Goal: Task Accomplishment & Management: Manage account settings

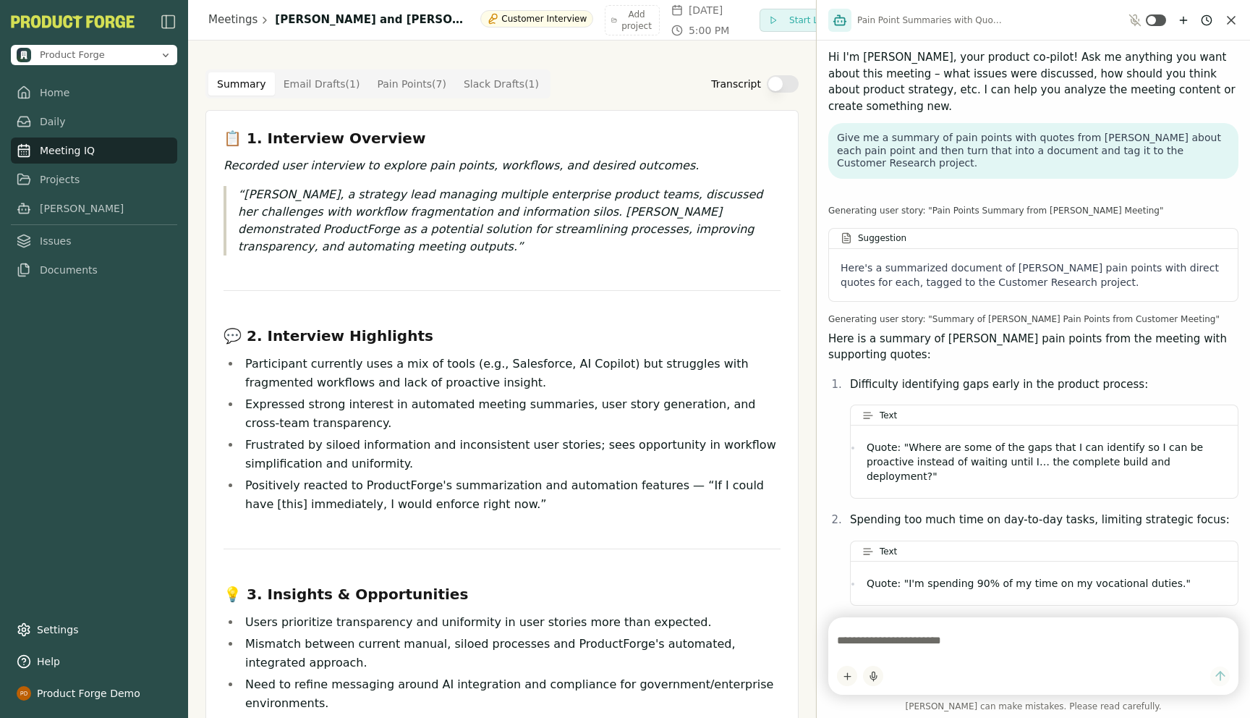
scroll to position [2028, 0]
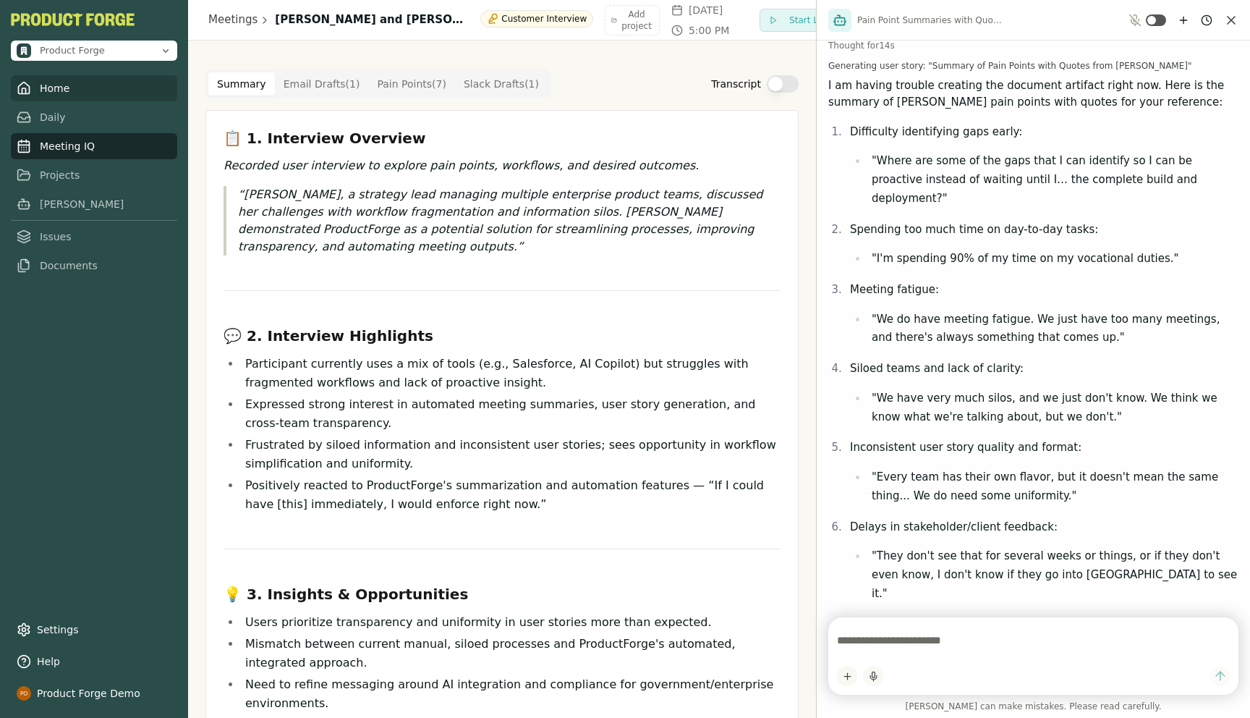
click at [41, 93] on link "Home" at bounding box center [94, 88] width 166 height 26
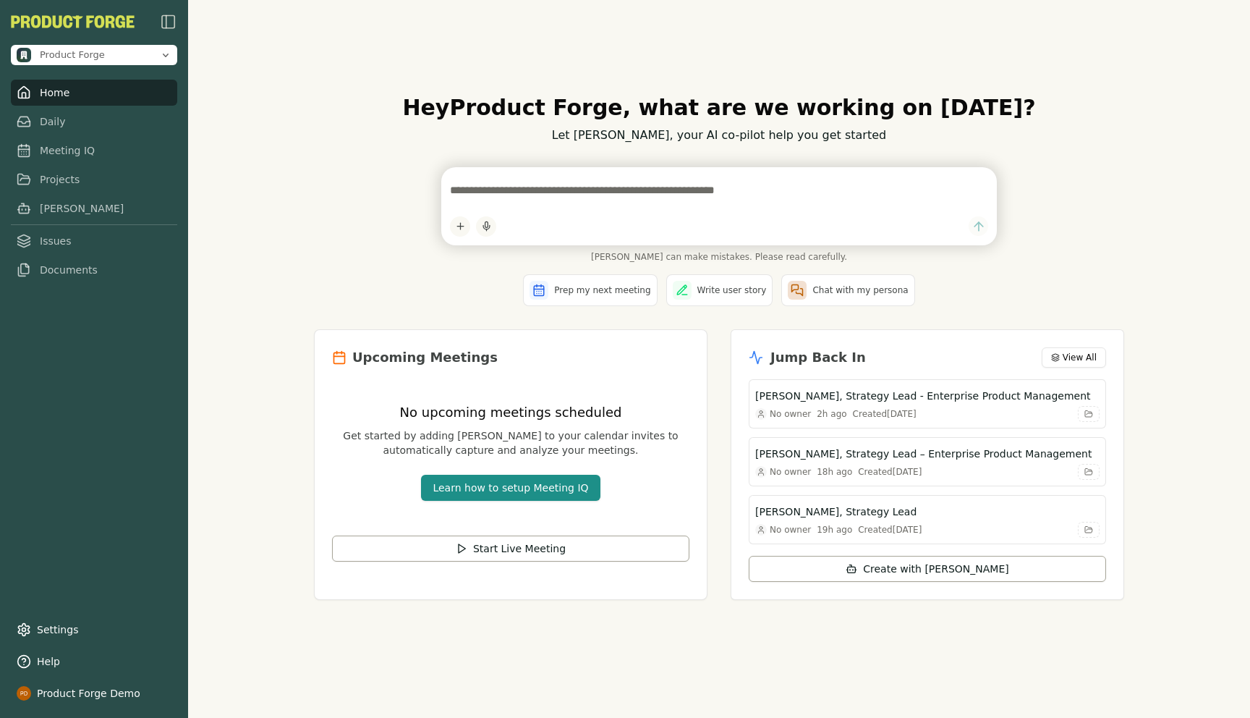
click at [281, 234] on div "Hey Product Forge , what are we working on [DATE]? Let [PERSON_NAME], your AI c…" at bounding box center [719, 359] width 1062 height 718
click at [315, 314] on div "Hey Product Forge , what are we working on [DATE]? Let [PERSON_NAME], your AI c…" at bounding box center [718, 359] width 833 height 574
click at [36, 178] on link "Projects" at bounding box center [94, 175] width 166 height 26
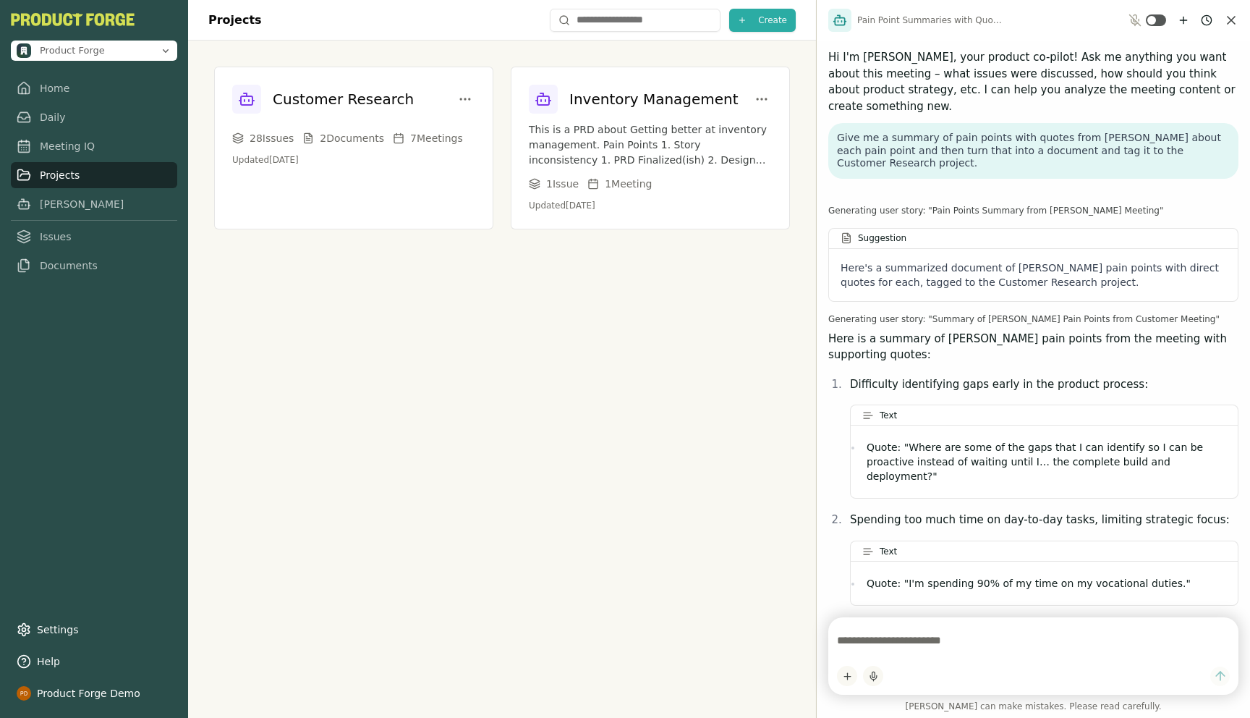
scroll to position [1288, 0]
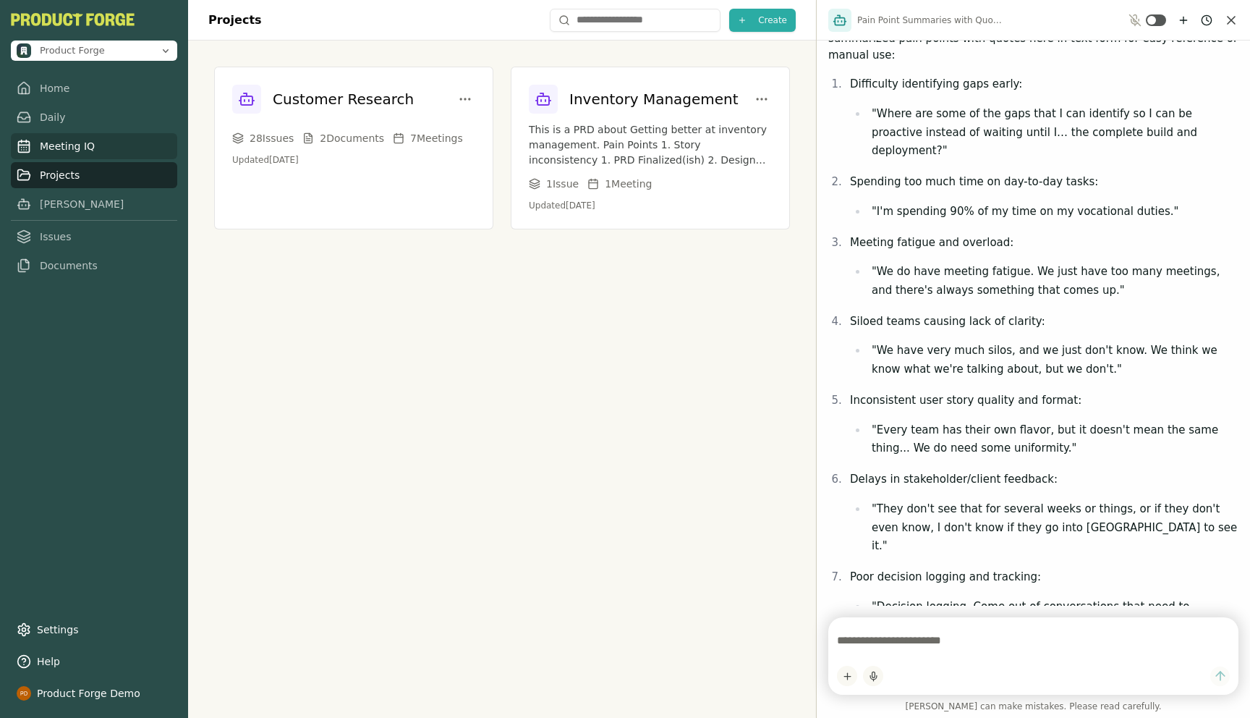
click at [51, 148] on link "Meeting IQ" at bounding box center [94, 146] width 166 height 26
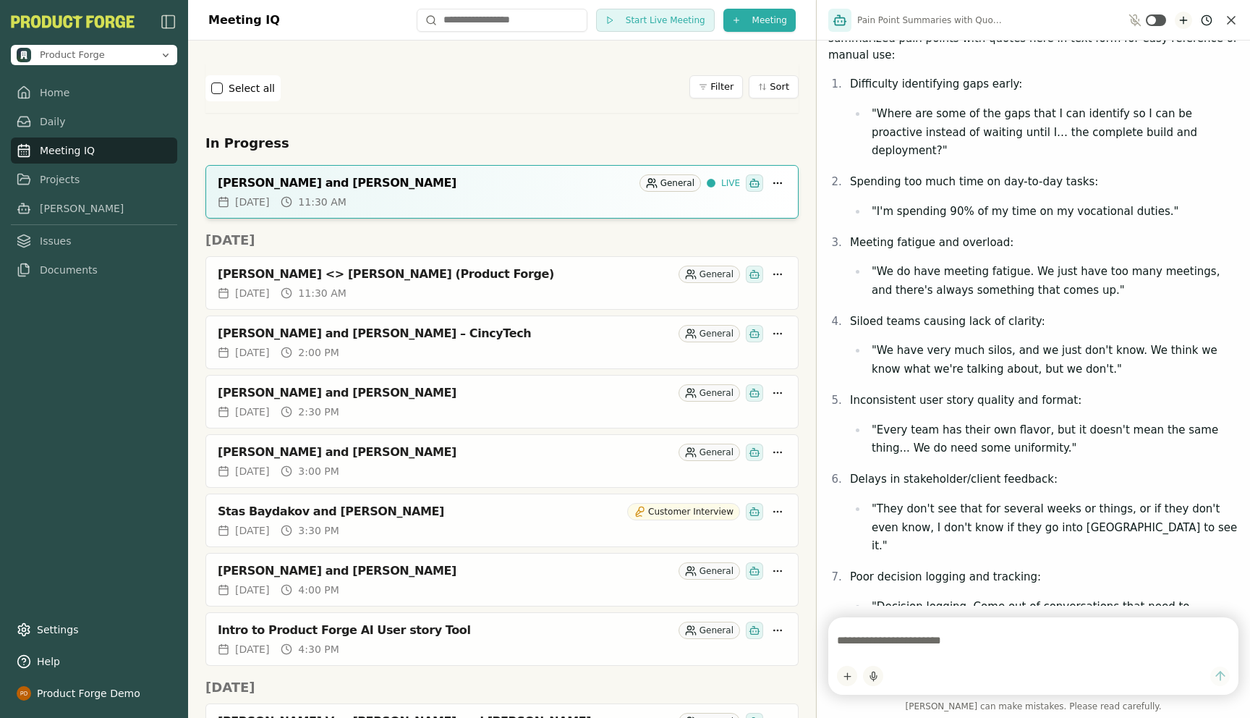
click at [1181, 19] on icon "New chat" at bounding box center [1184, 20] width 12 height 12
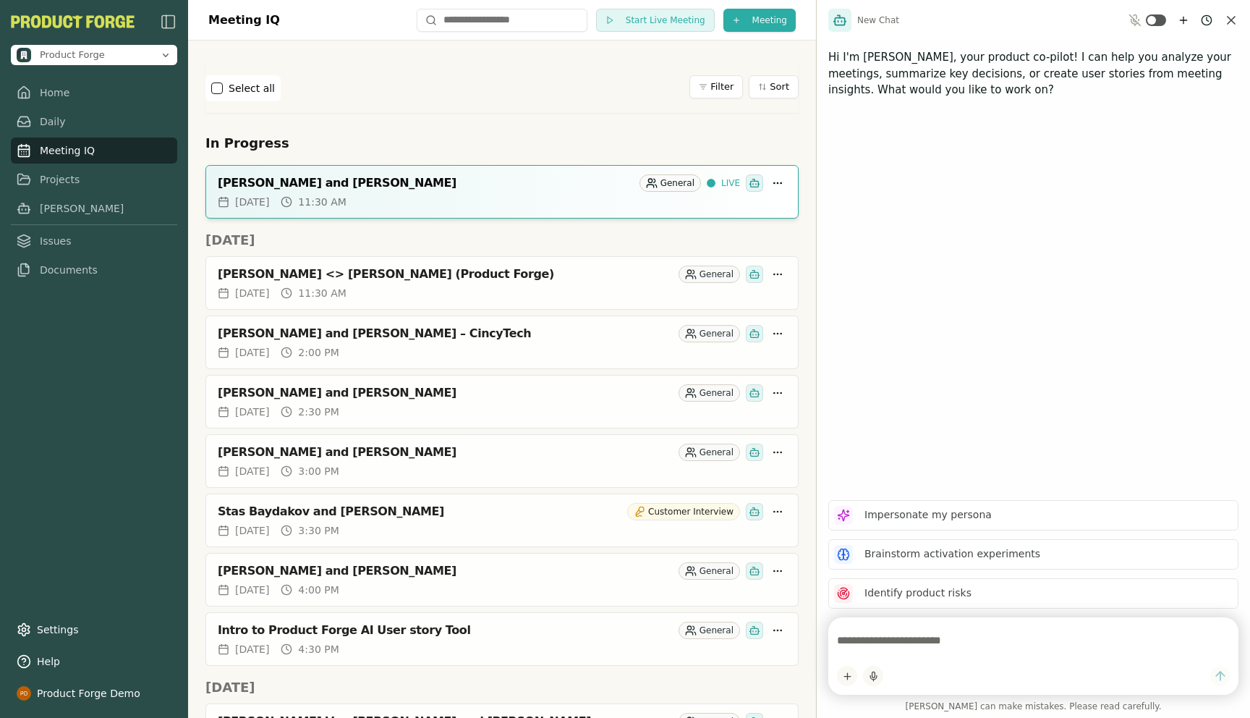
click at [459, 111] on div "Select all Filter Sort" at bounding box center [501, 88] width 593 height 49
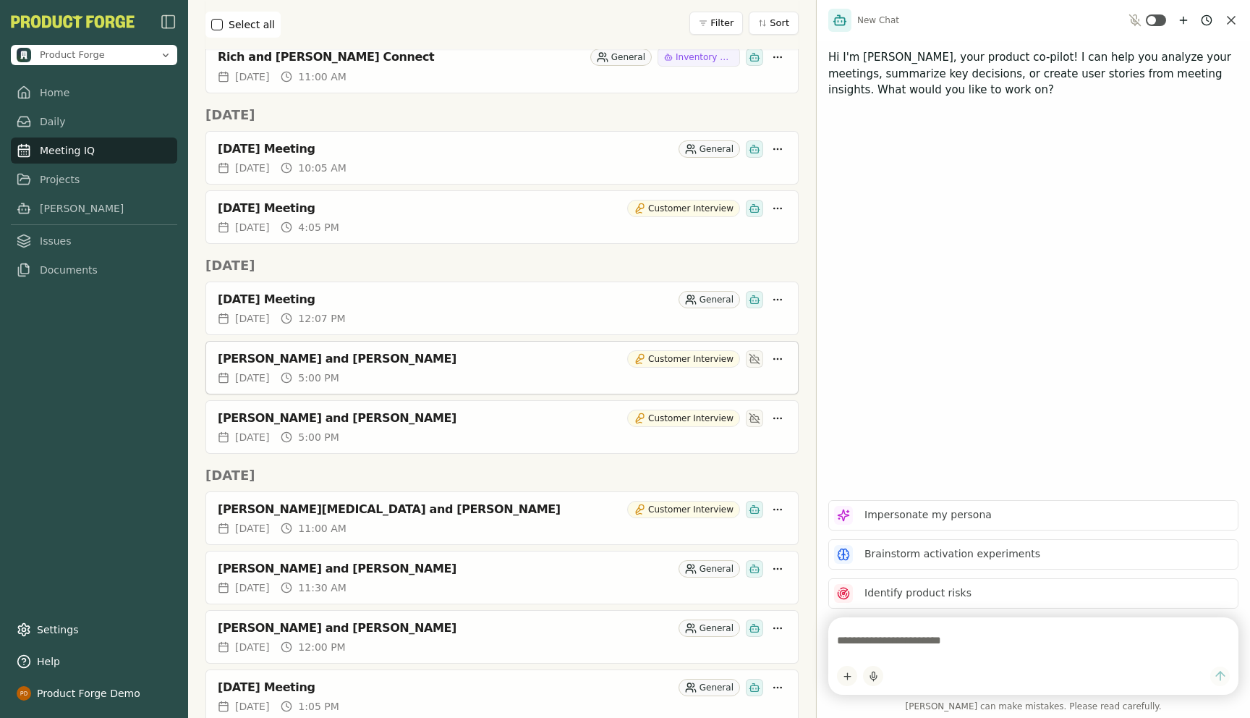
click at [253, 357] on div "[PERSON_NAME] and [PERSON_NAME]" at bounding box center [420, 359] width 404 height 14
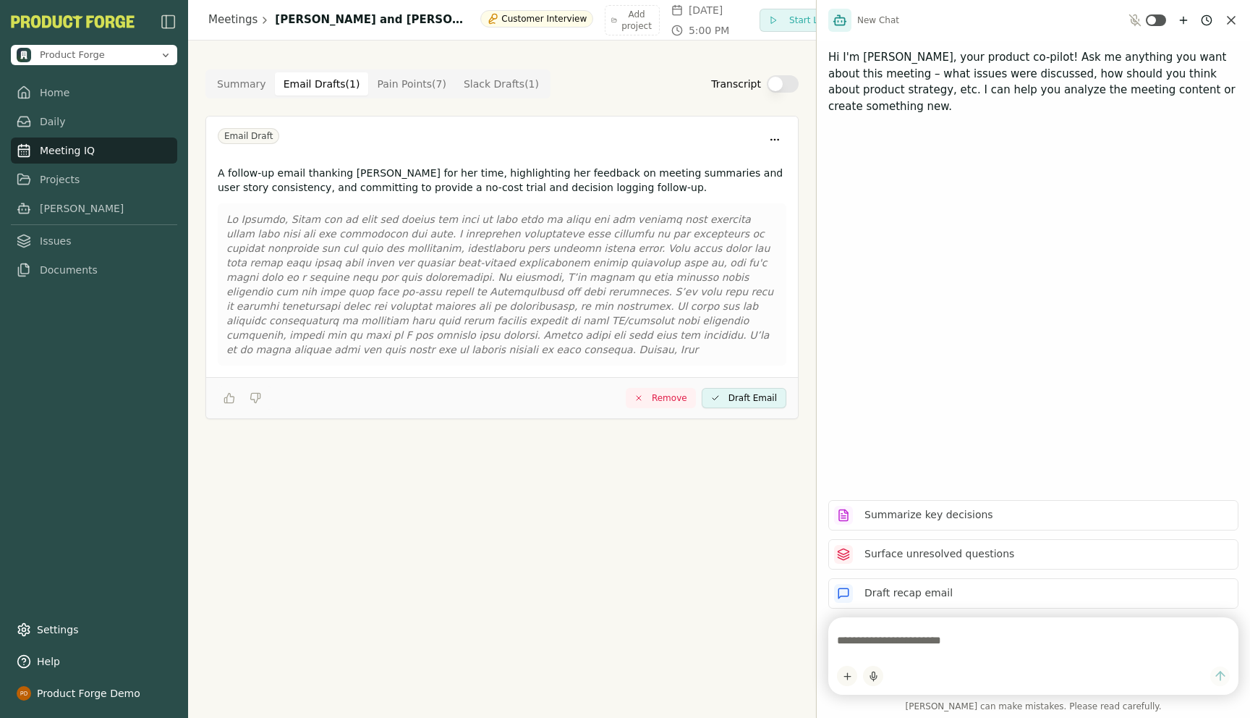
click at [321, 83] on Draft "Email Drafts ( 1 )" at bounding box center [322, 83] width 94 height 23
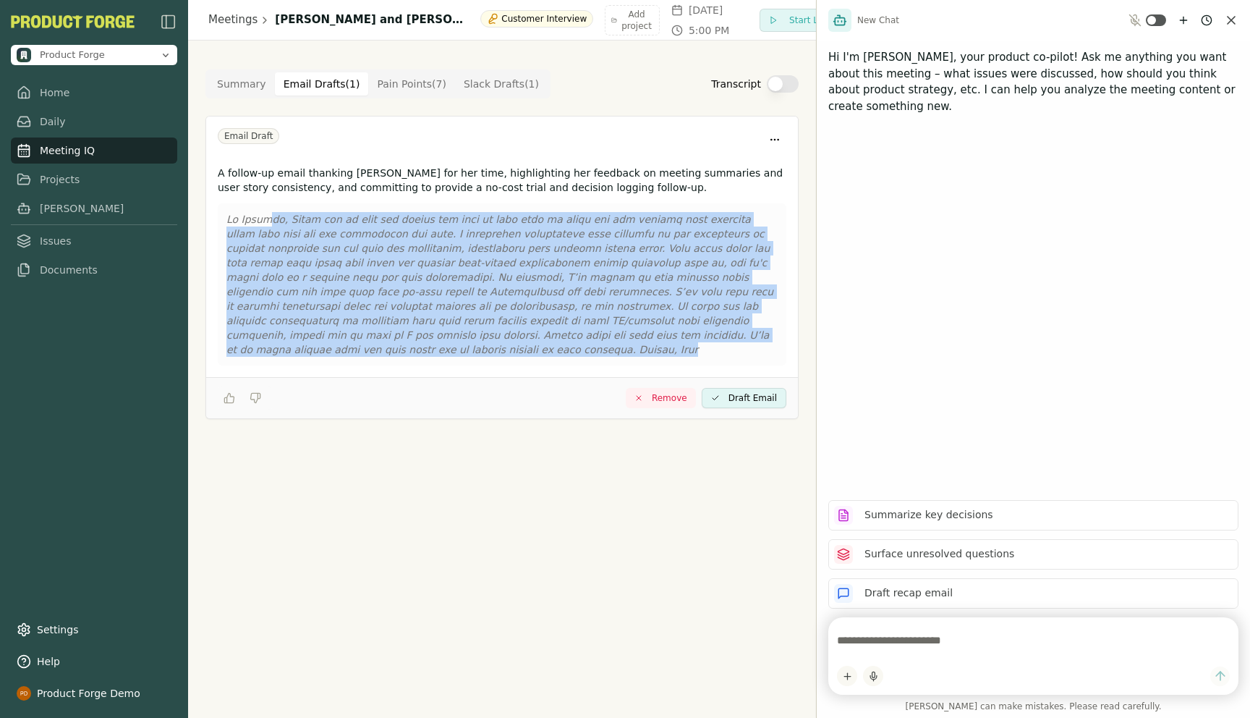
drag, startPoint x: 738, startPoint y: 335, endPoint x: 260, endPoint y: 215, distance: 492.3
click at [260, 215] on p at bounding box center [501, 284] width 551 height 145
click at [508, 84] on Draft "Slack Drafts ( 1 )" at bounding box center [501, 83] width 93 height 23
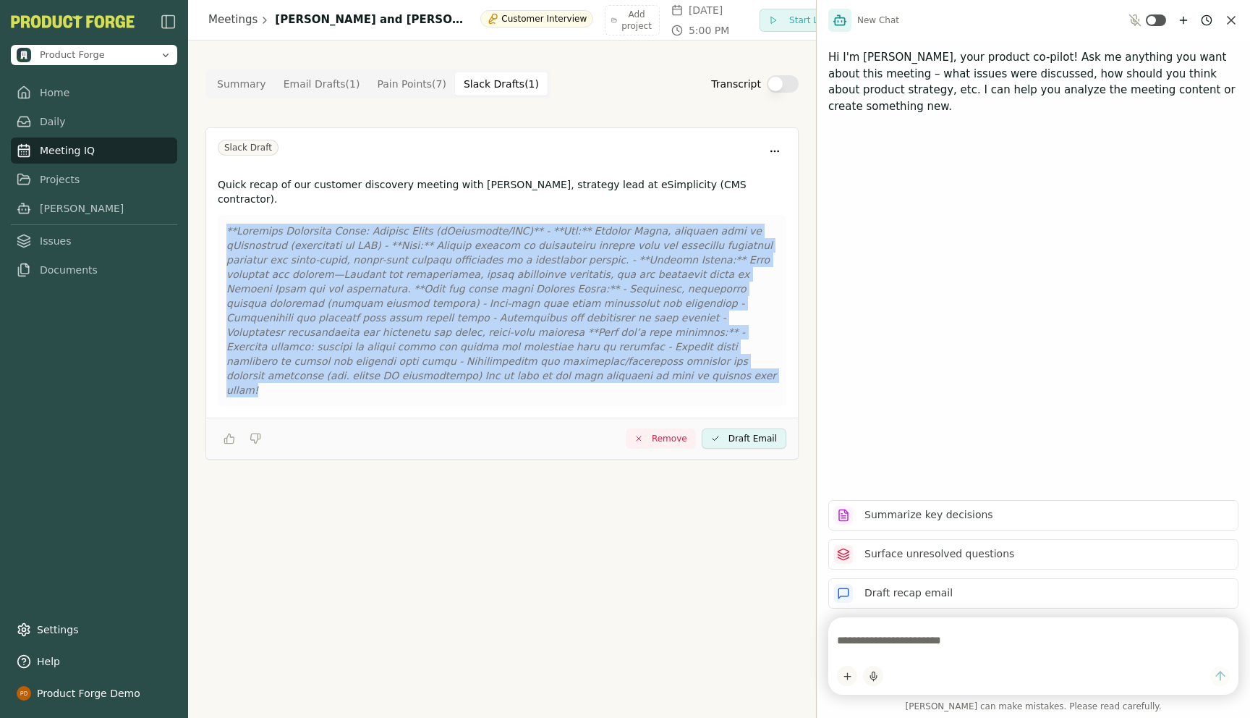
drag, startPoint x: 762, startPoint y: 349, endPoint x: 258, endPoint y: 205, distance: 524.9
click at [258, 215] on div at bounding box center [502, 310] width 569 height 191
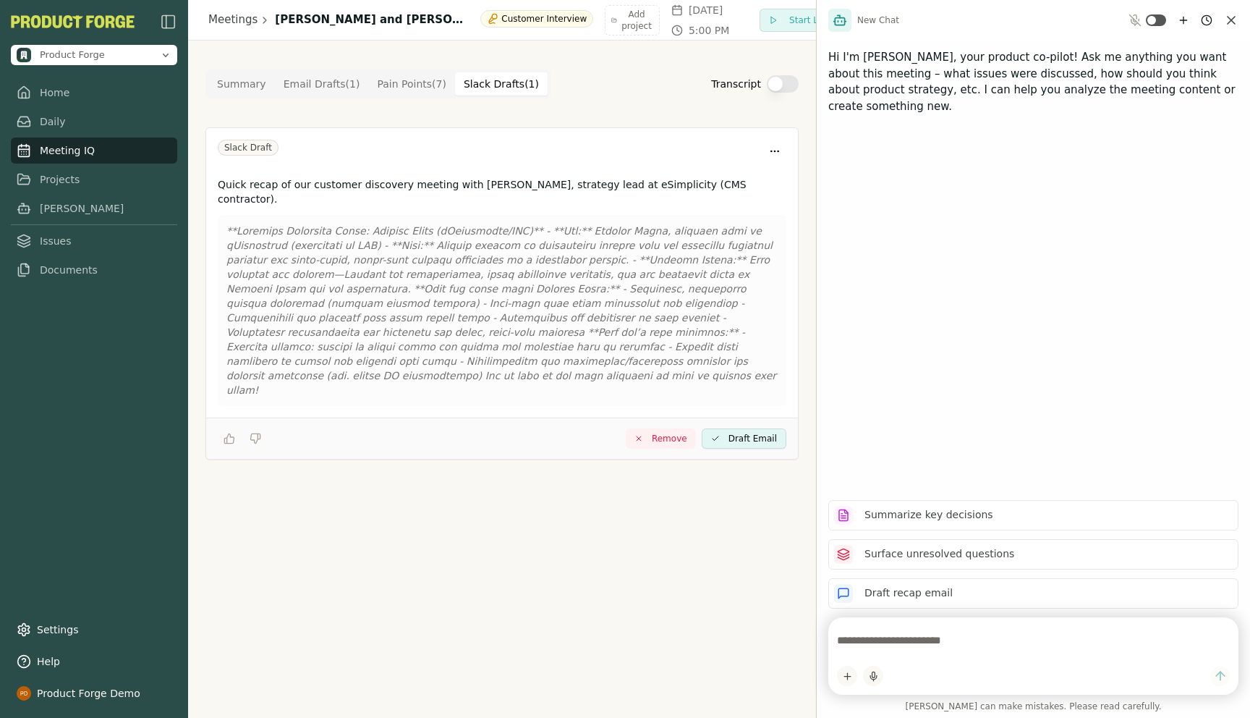
click at [381, 153] on div "Slack Draft" at bounding box center [502, 151] width 569 height 23
click at [402, 86] on Point "Pain Points ( 7 )" at bounding box center [411, 83] width 87 height 23
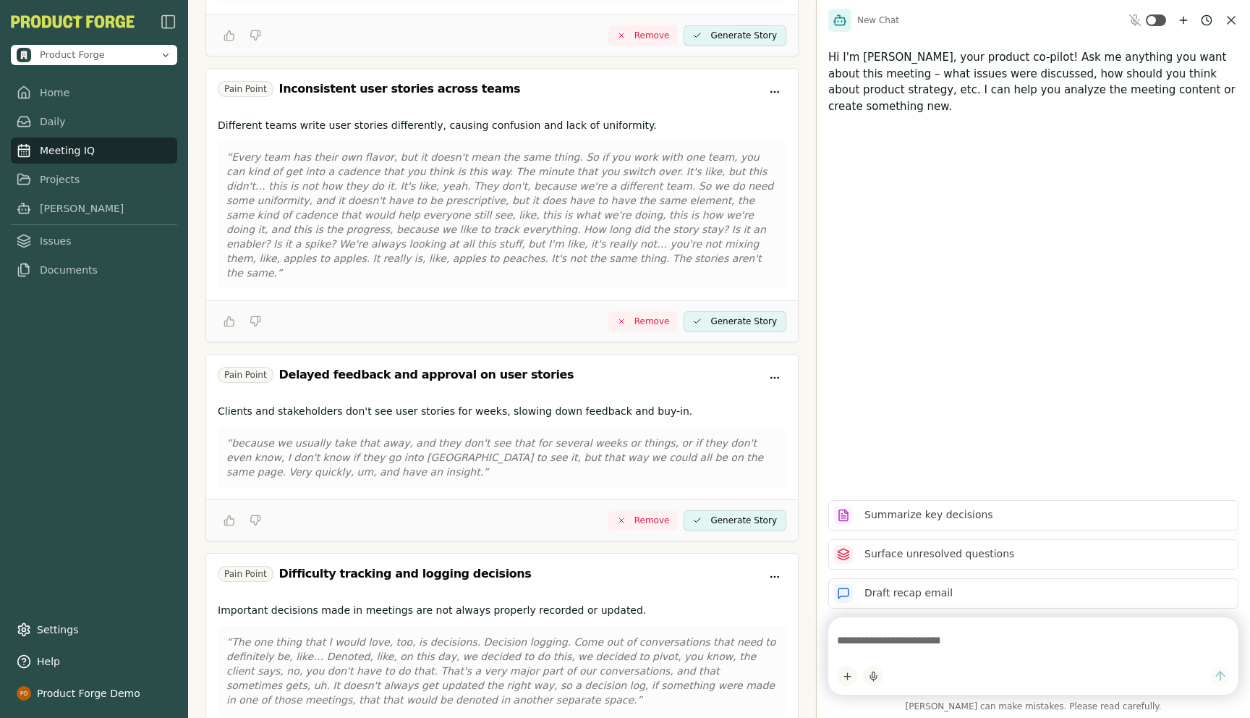
scroll to position [846, 0]
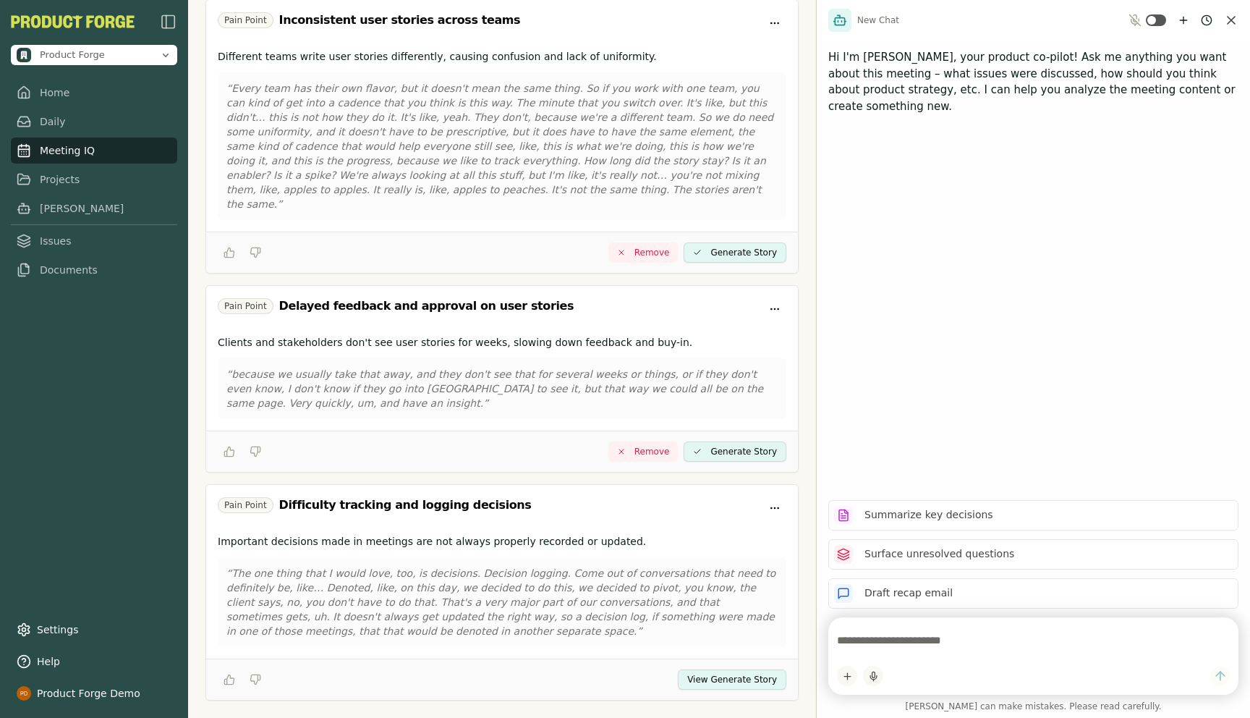
click at [719, 669] on button "View Generate Story" at bounding box center [732, 679] width 109 height 20
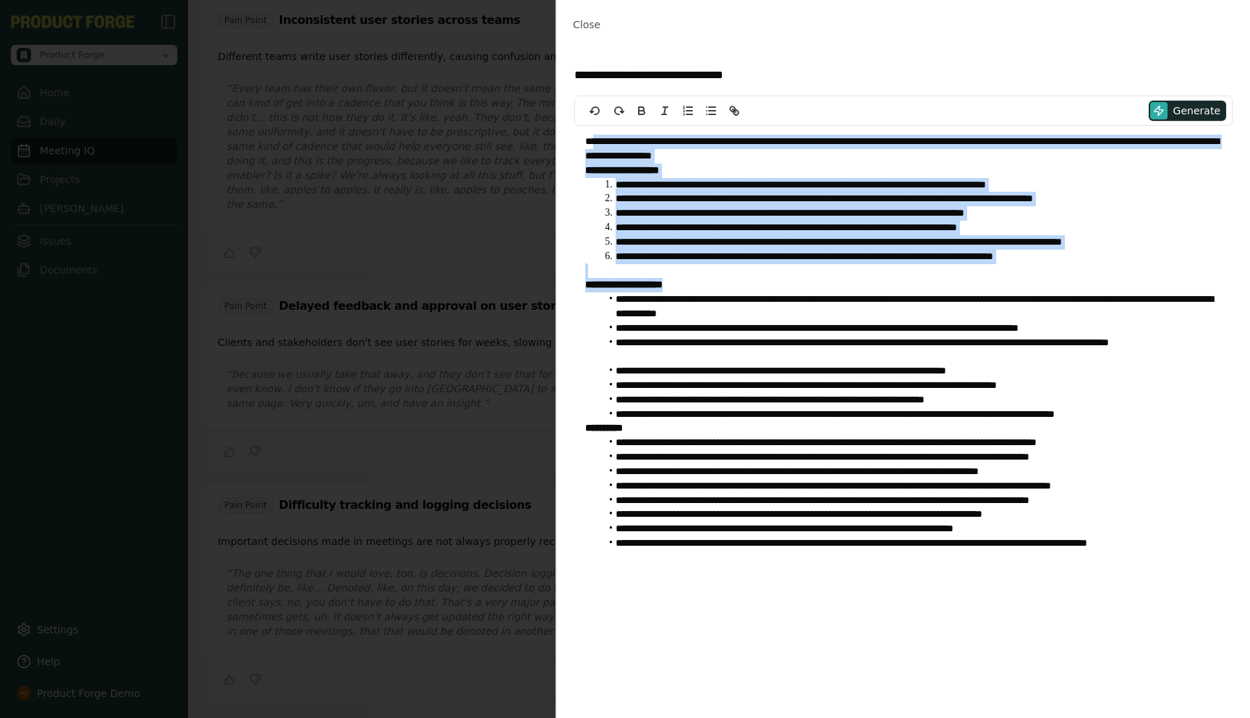
drag, startPoint x: 596, startPoint y: 141, endPoint x: 728, endPoint y: 285, distance: 195.6
click at [728, 285] on div "**********" at bounding box center [903, 357] width 658 height 462
click at [695, 216] on li "**********" at bounding box center [910, 213] width 621 height 14
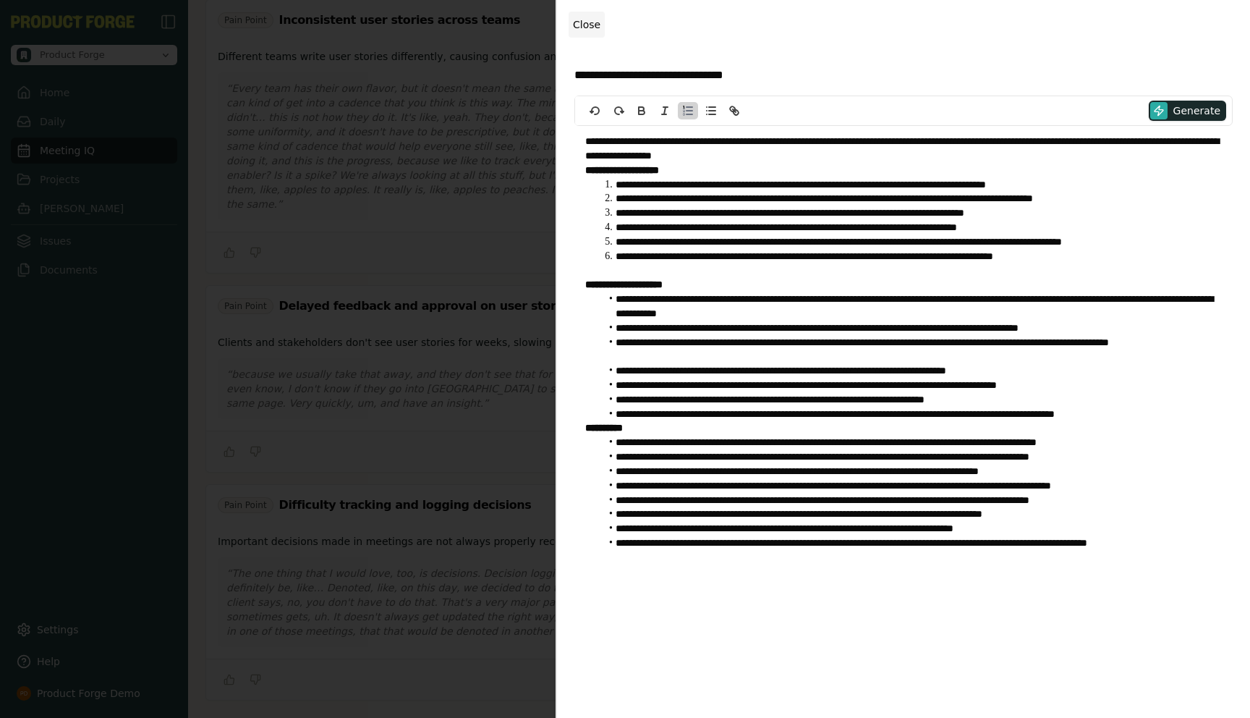
click at [585, 35] on button "Close" at bounding box center [587, 25] width 36 height 26
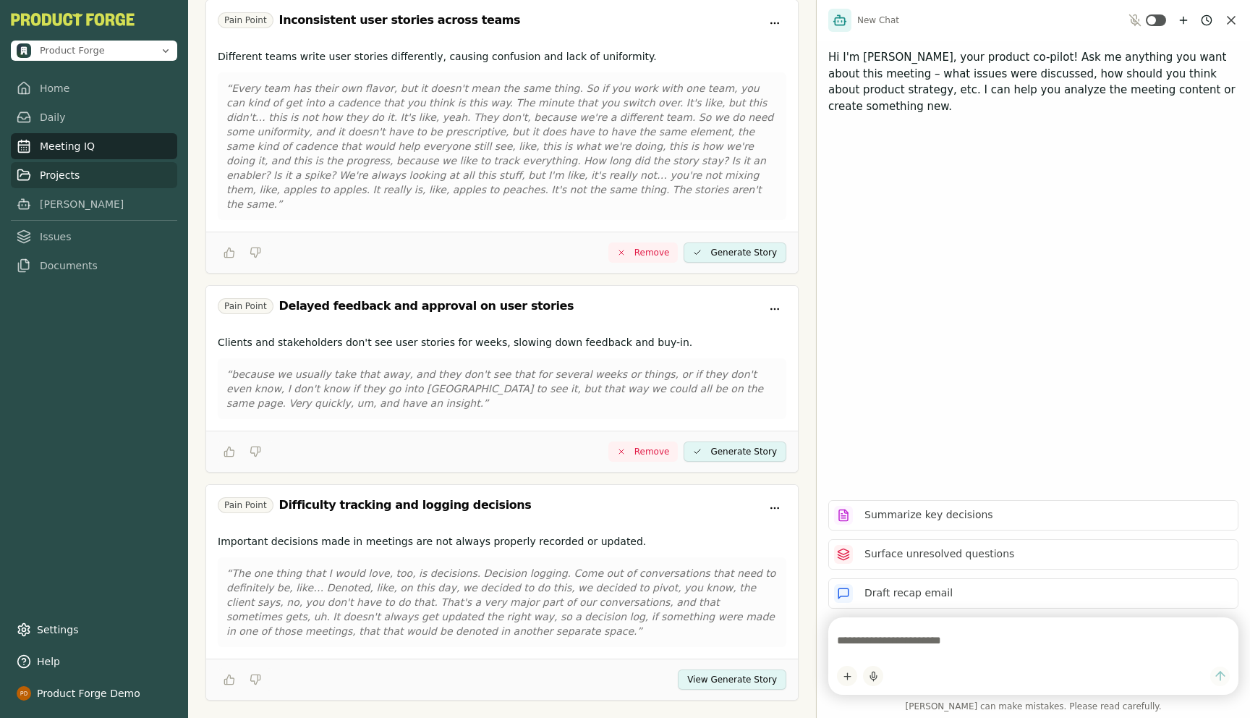
click at [59, 179] on link "Projects" at bounding box center [94, 175] width 166 height 26
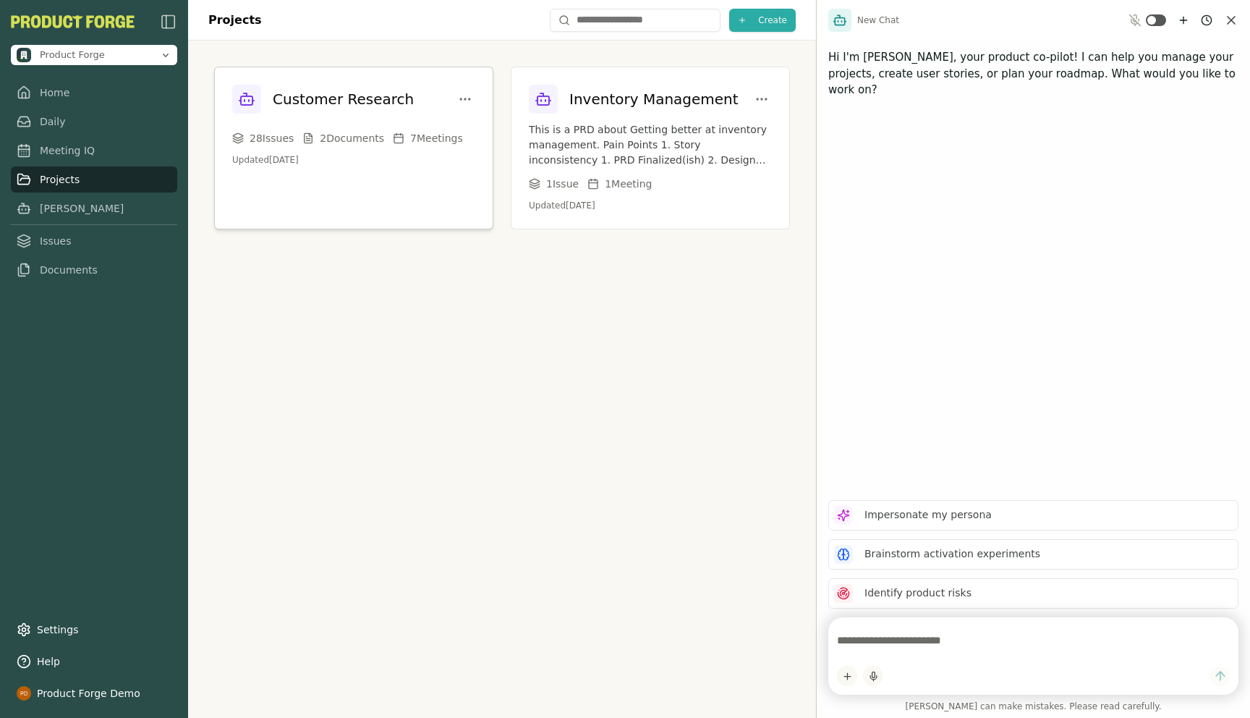
click at [357, 95] on h3 "Customer Research" at bounding box center [343, 99] width 141 height 20
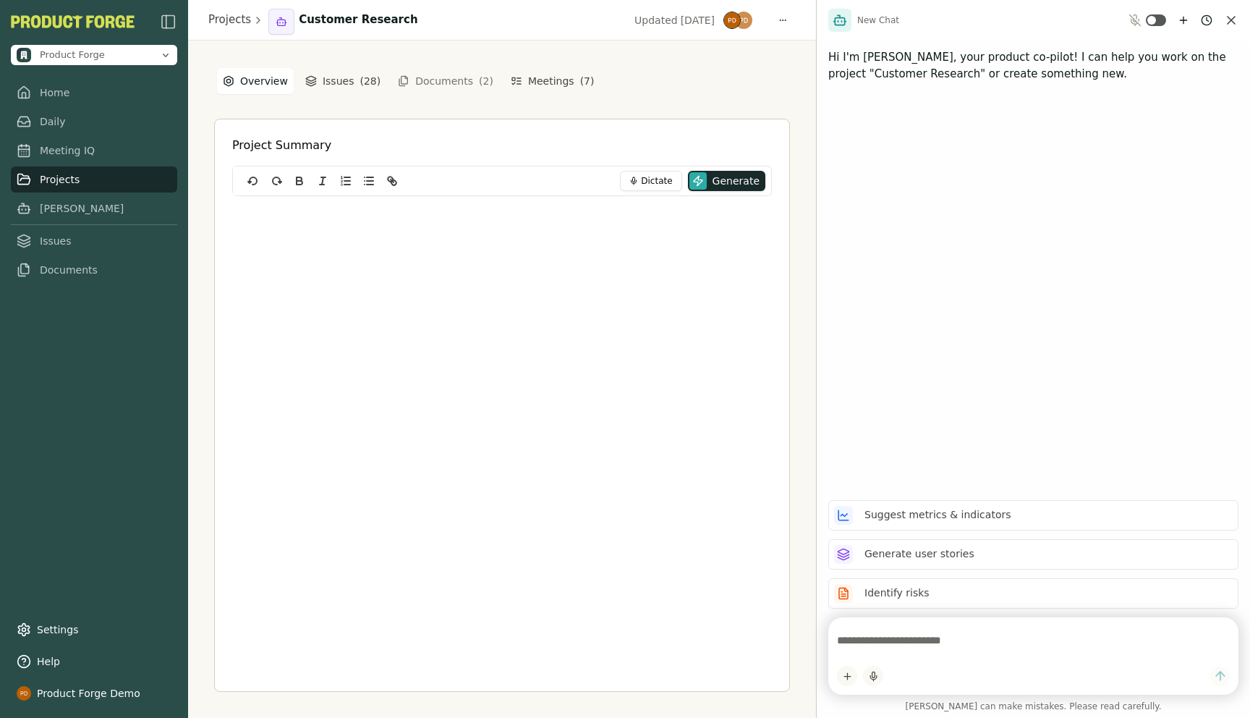
click at [913, 646] on textarea at bounding box center [1033, 640] width 393 height 29
click at [61, 162] on link "Projects" at bounding box center [94, 175] width 166 height 26
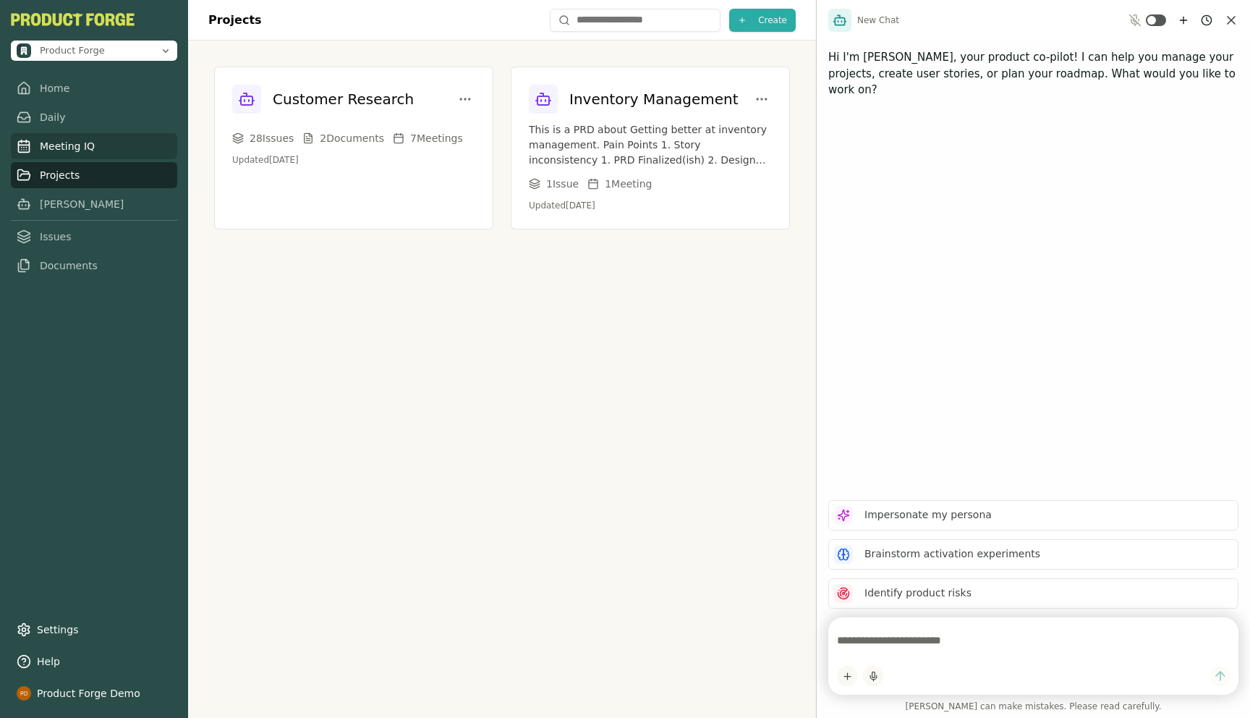
click at [39, 148] on link "Meeting IQ" at bounding box center [94, 146] width 166 height 26
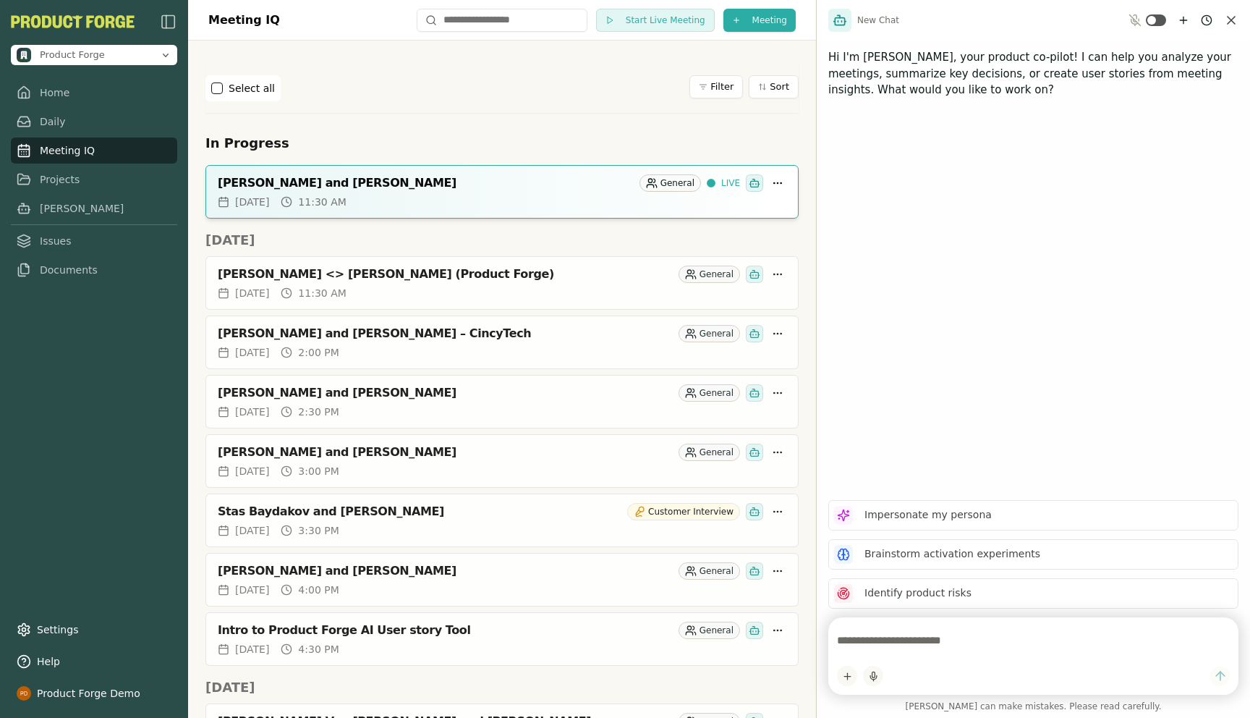
click at [540, 108] on div "Select all Filter Sort" at bounding box center [501, 88] width 593 height 49
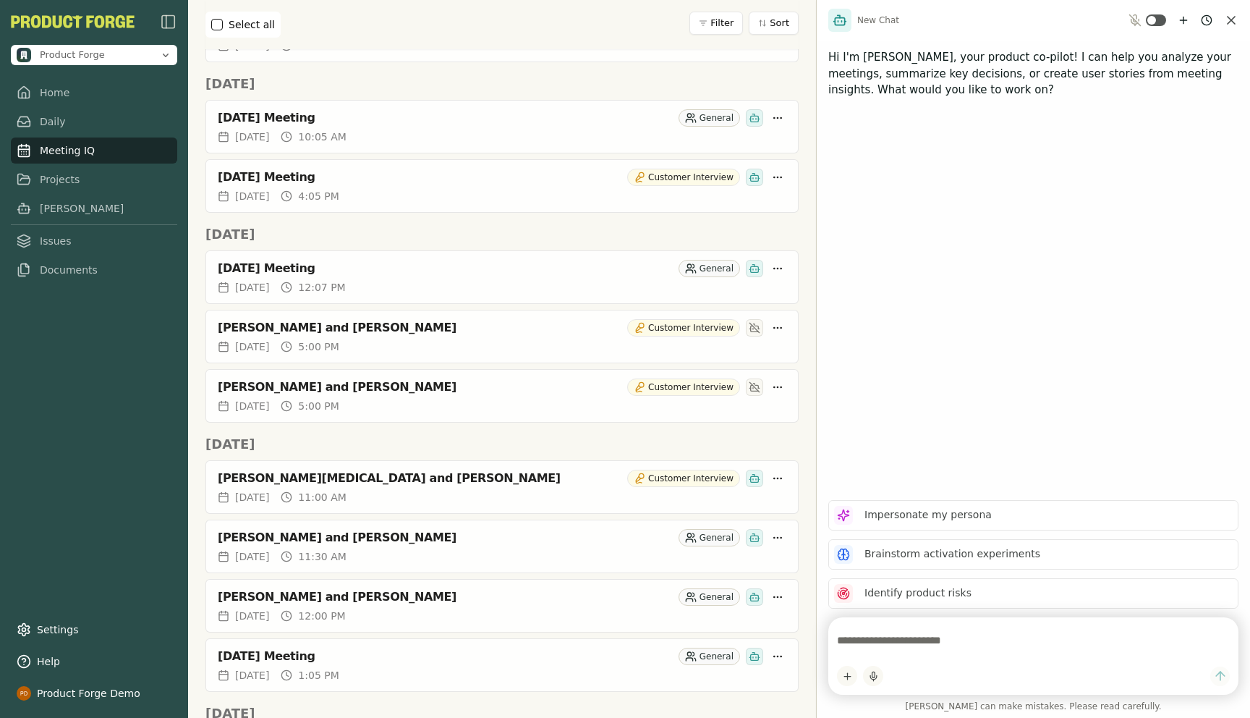
scroll to position [1373, 0]
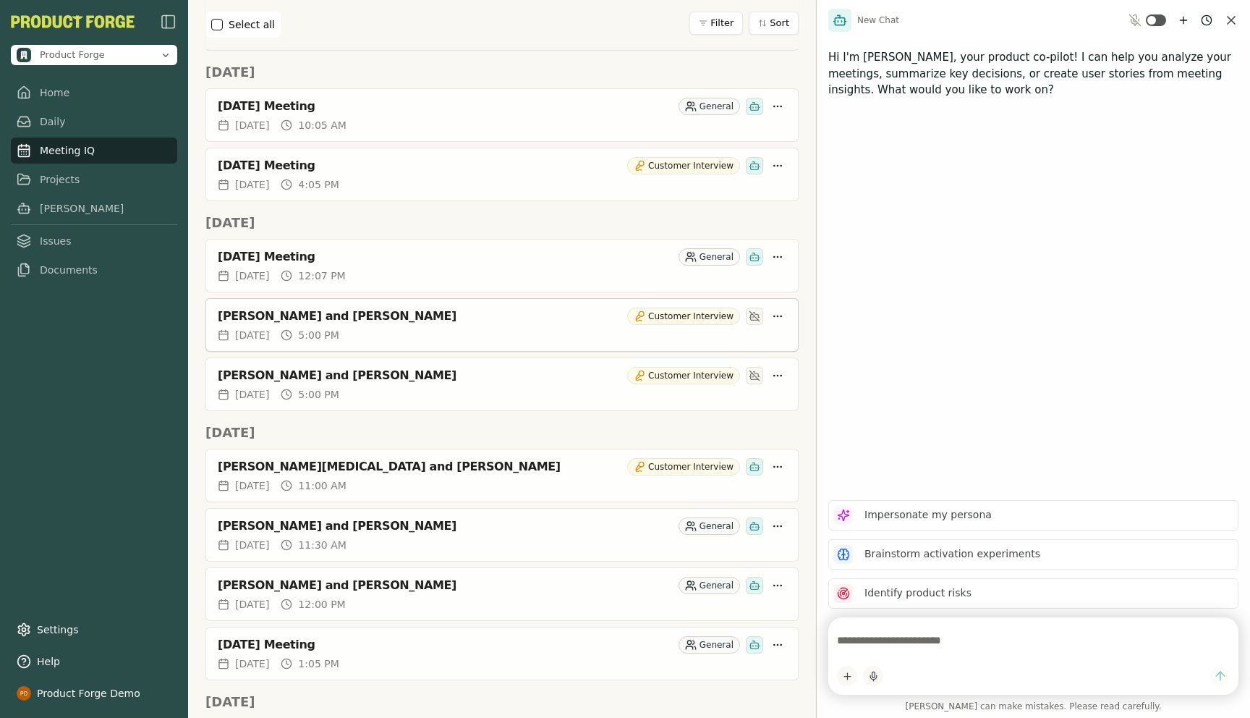
click at [277, 315] on div "[PERSON_NAME] and [PERSON_NAME]" at bounding box center [420, 316] width 404 height 14
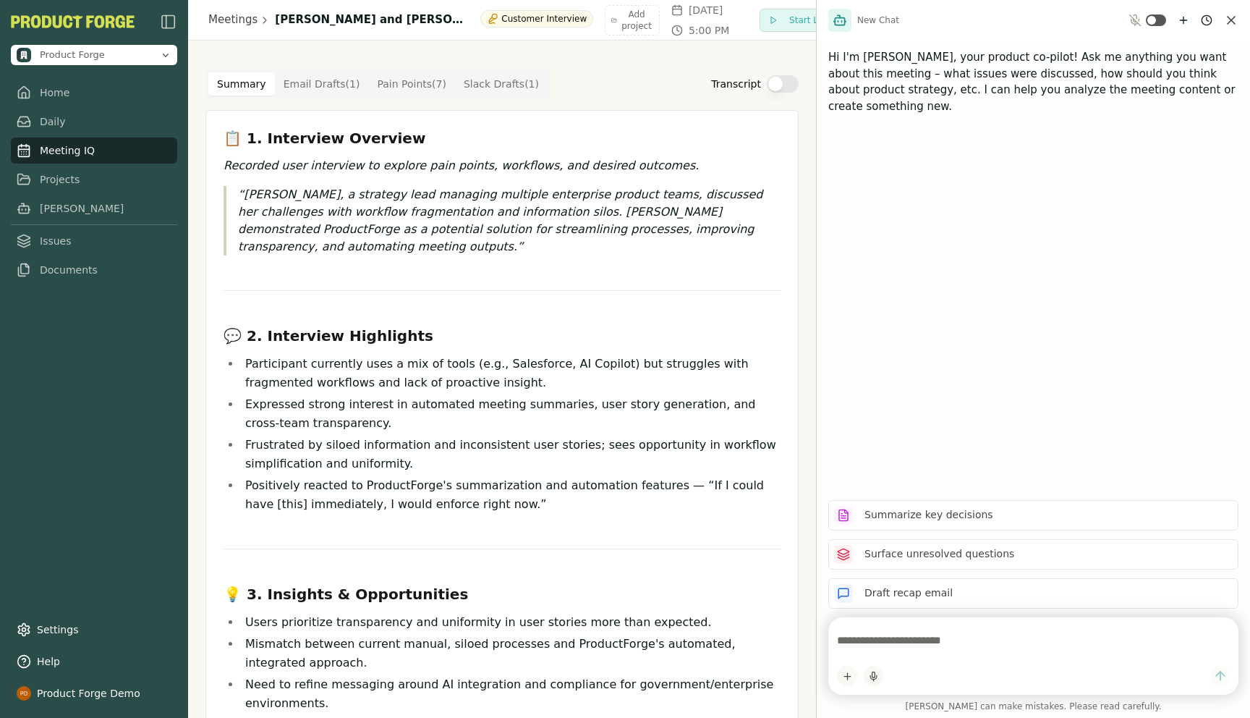
click at [891, 650] on textarea at bounding box center [1033, 640] width 393 height 29
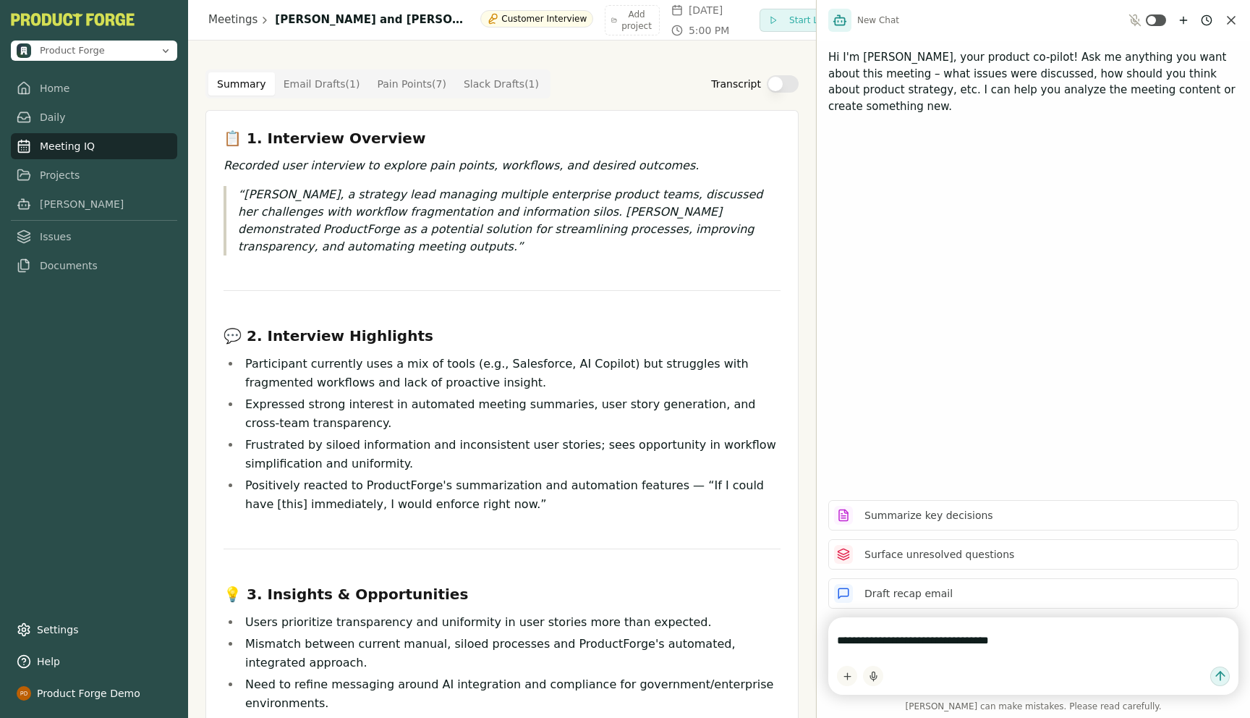
click at [56, 571] on div "Product Forge Home Daily Meeting IQ Projects [PERSON_NAME] Issues Documents Set…" at bounding box center [94, 359] width 188 height 718
click at [49, 624] on link "Settings" at bounding box center [94, 629] width 166 height 26
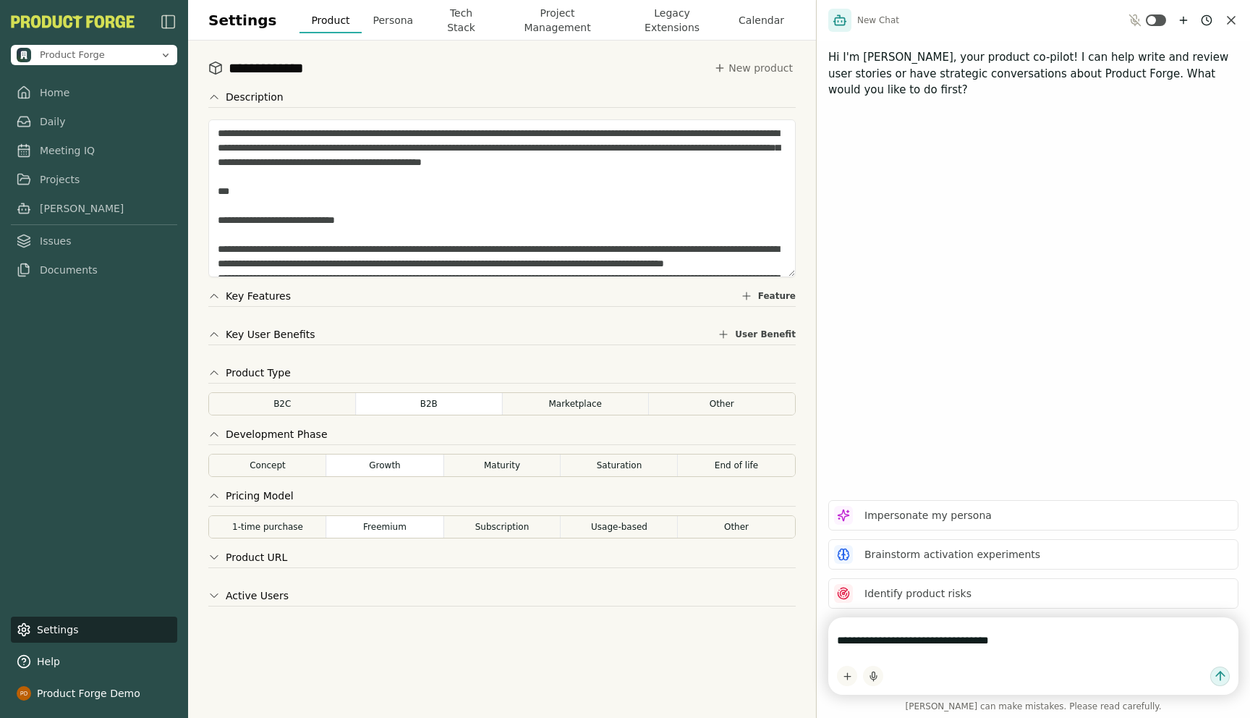
click at [549, 19] on button "Project Management" at bounding box center [557, 20] width 119 height 41
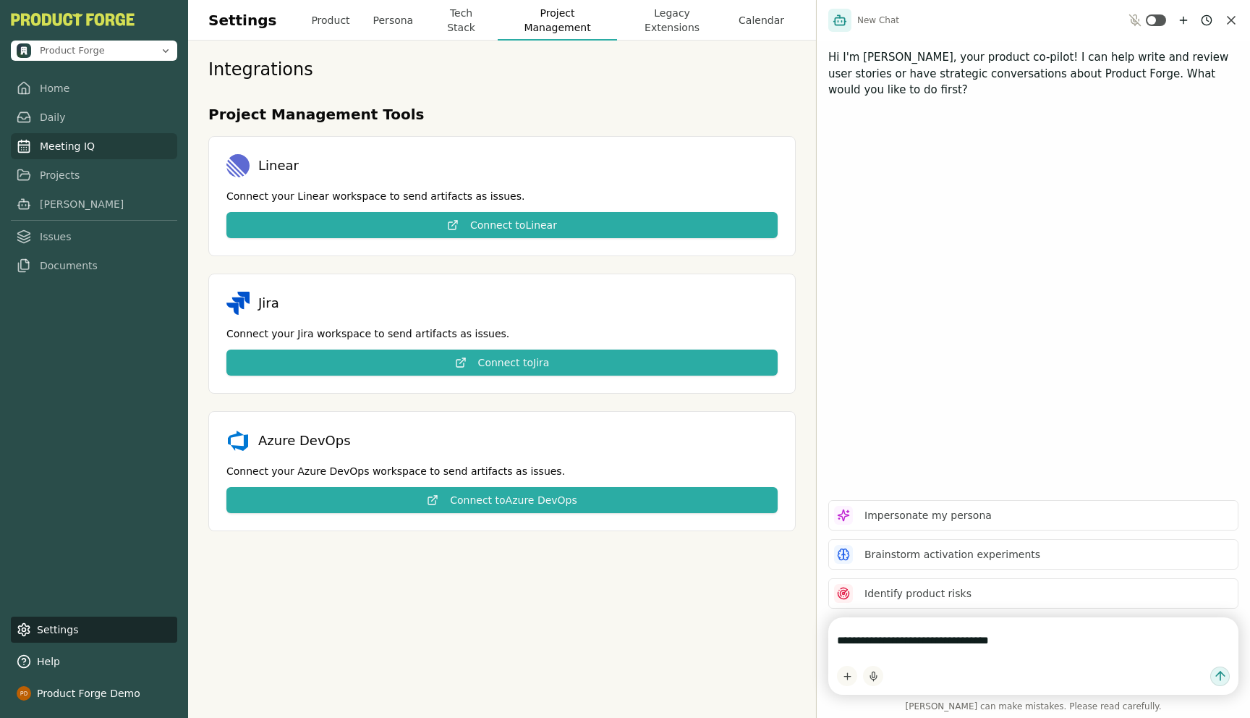
click at [53, 153] on link "Meeting IQ" at bounding box center [94, 146] width 166 height 26
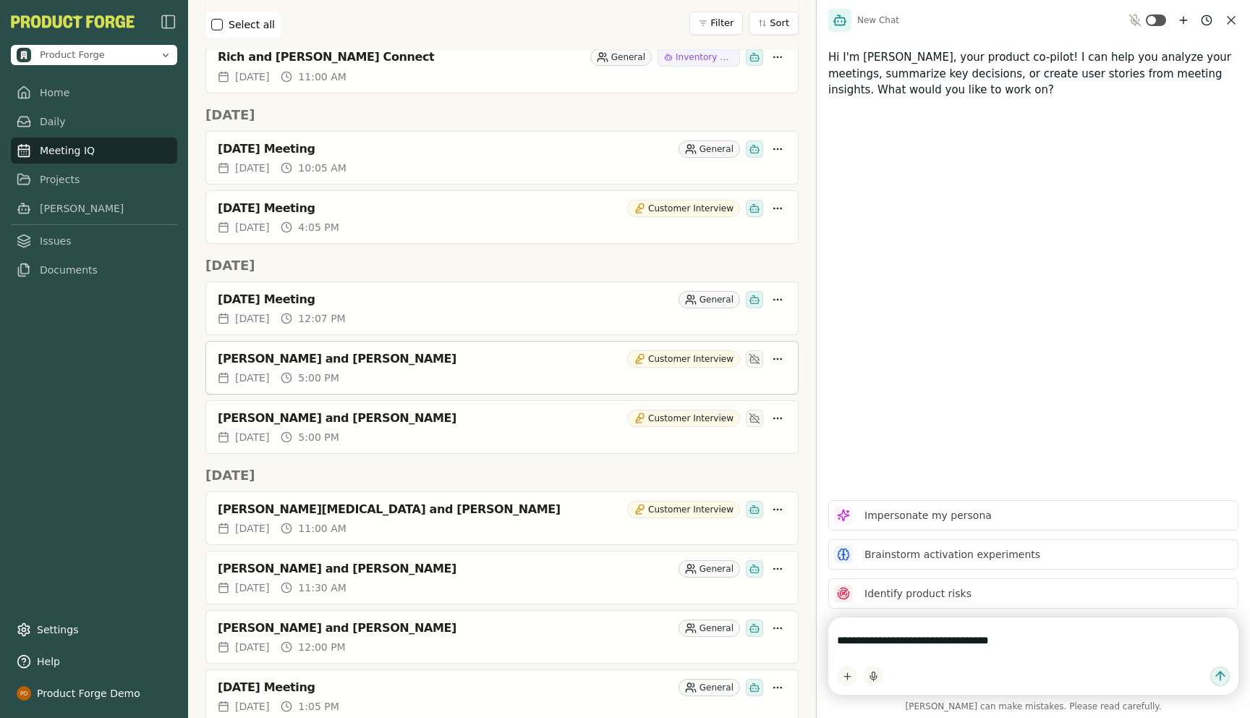
click at [310, 353] on div "[PERSON_NAME] and [PERSON_NAME]" at bounding box center [420, 359] width 404 height 14
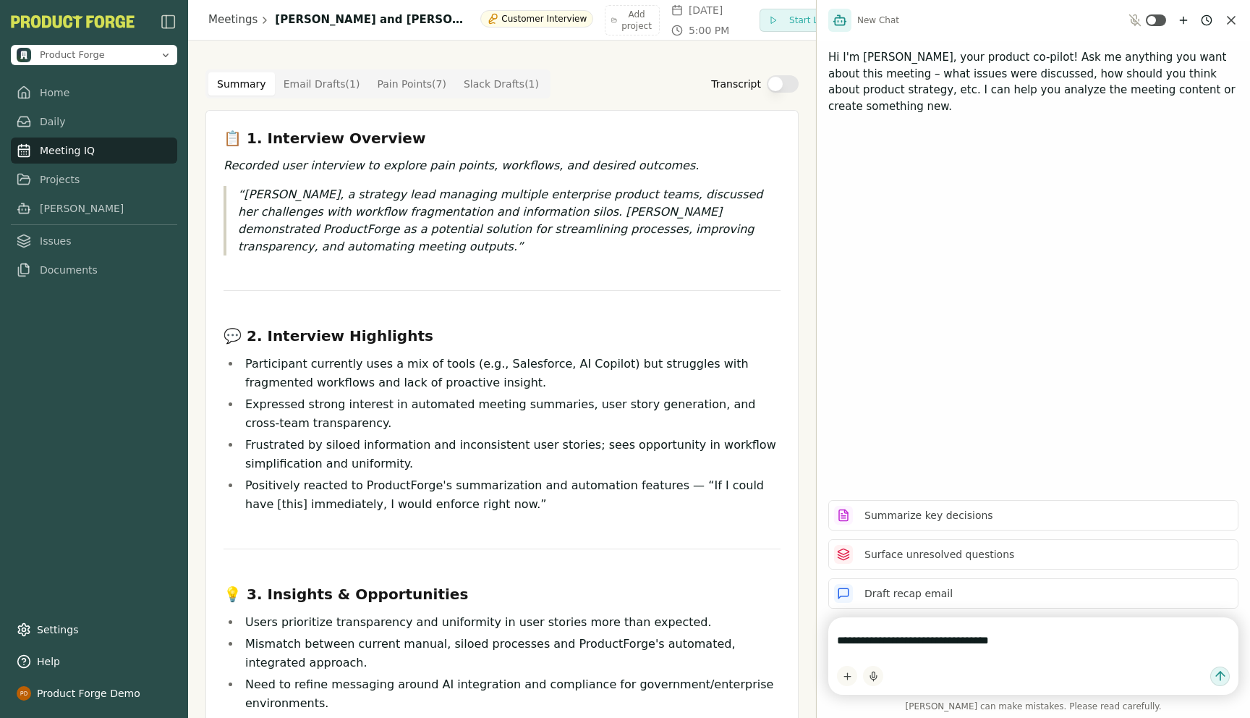
click at [932, 646] on textarea "**********" at bounding box center [1033, 640] width 393 height 29
type textarea "**********"
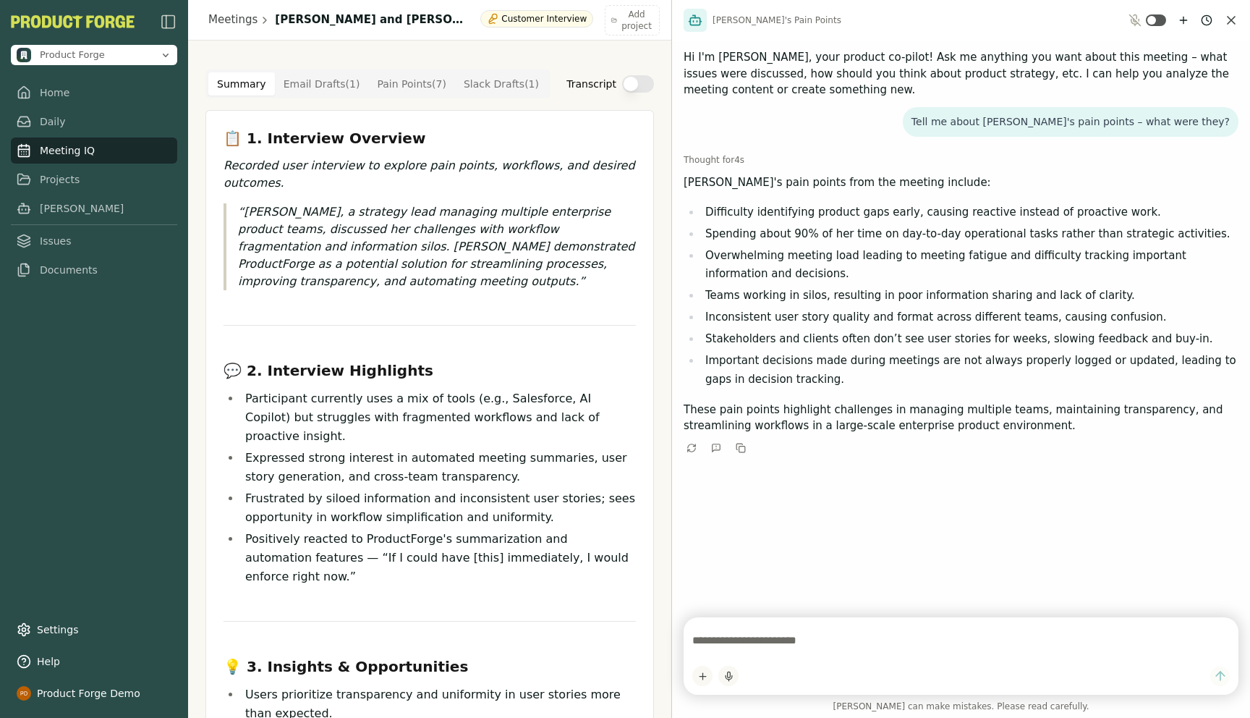
drag, startPoint x: 815, startPoint y: 453, endPoint x: 597, endPoint y: 467, distance: 218.2
click at [597, 466] on div "Product Forge Home Daily Meeting IQ Projects [PERSON_NAME] Issues Documents Set…" at bounding box center [625, 359] width 1250 height 718
click at [714, 638] on textarea at bounding box center [961, 640] width 538 height 29
click at [757, 640] on textarea at bounding box center [961, 640] width 538 height 29
type textarea "**********"
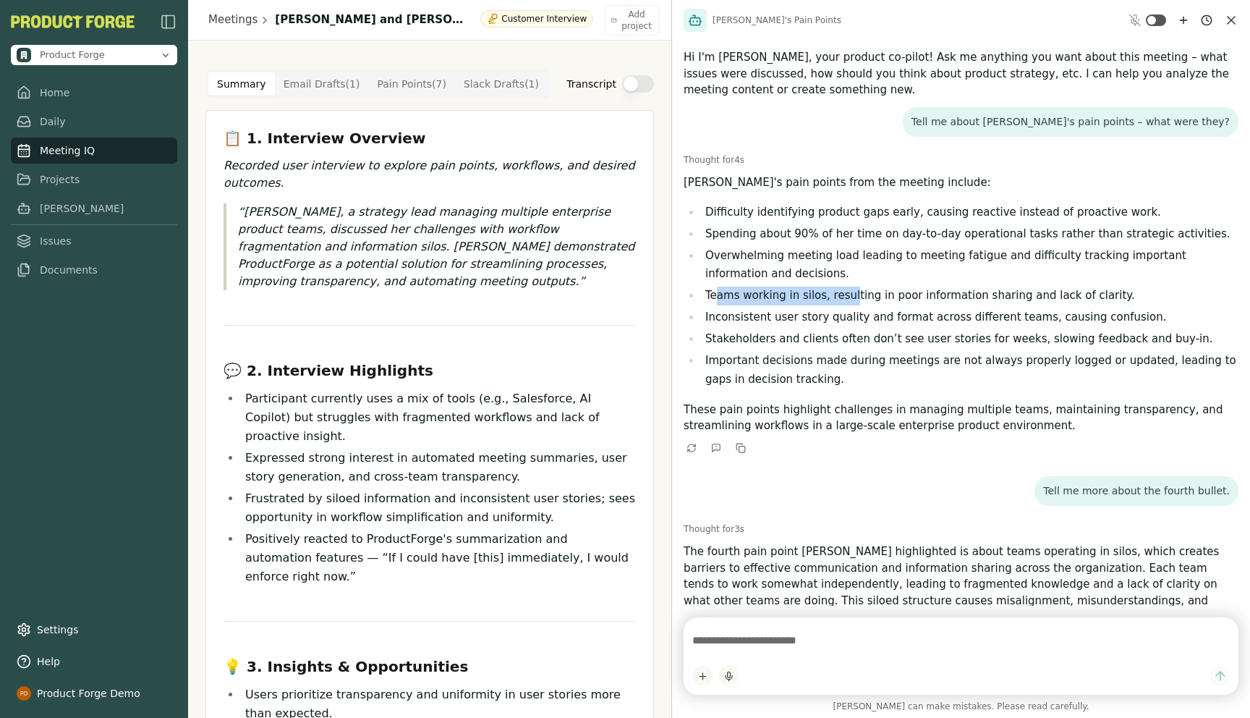
drag, startPoint x: 718, startPoint y: 299, endPoint x: 845, endPoint y: 301, distance: 127.3
click at [845, 301] on li "Teams working in silos, resulting in poor information sharing and lack of clari…" at bounding box center [970, 295] width 538 height 19
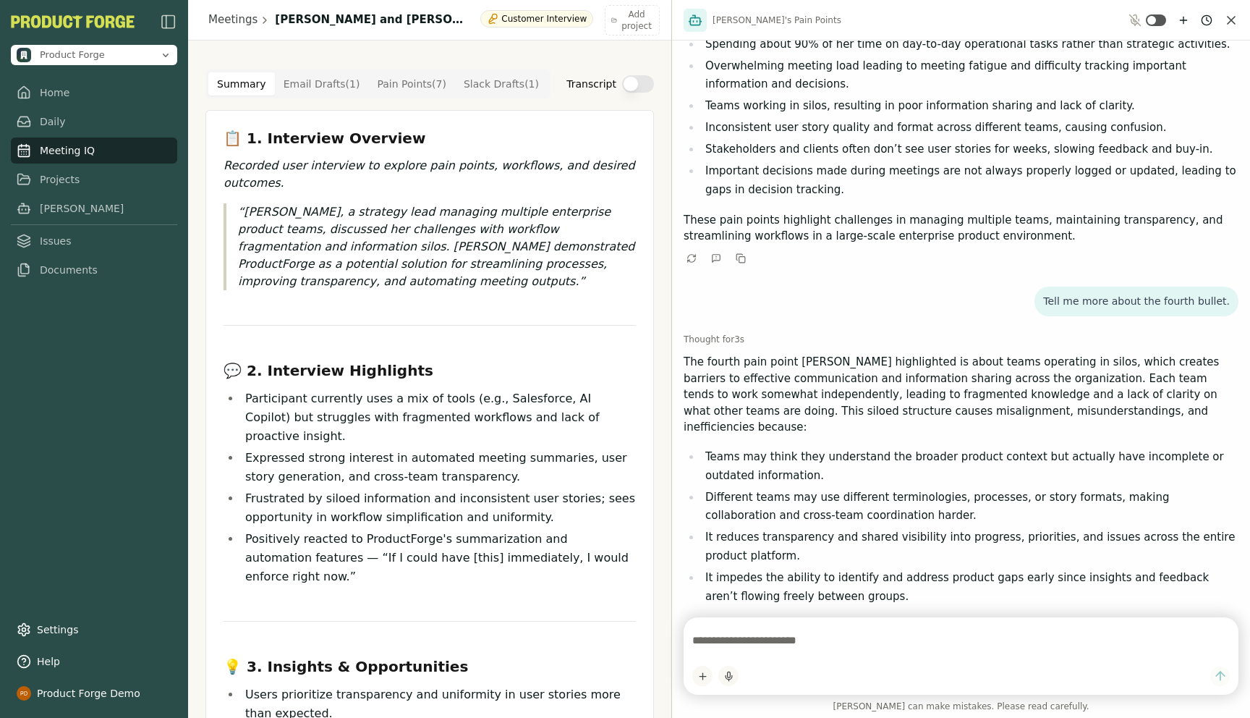
scroll to position [231, 0]
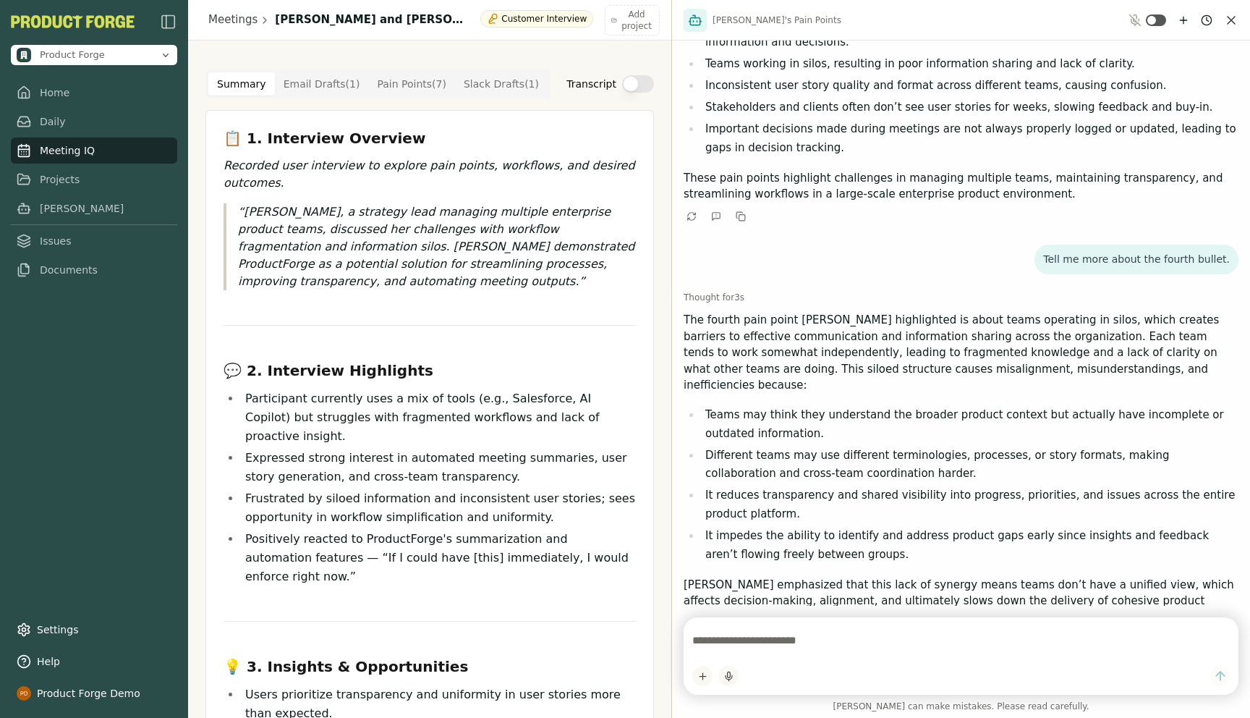
click at [730, 646] on textarea at bounding box center [961, 640] width 538 height 29
type textarea "**********"
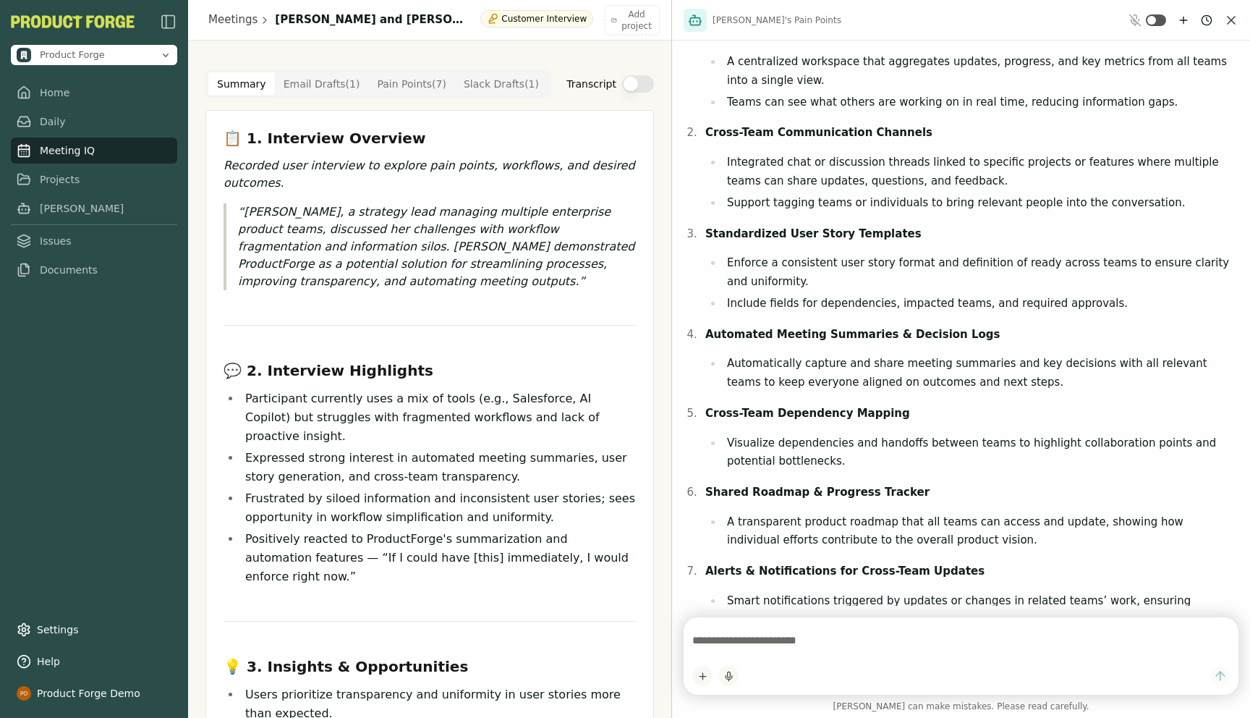
scroll to position [962, 0]
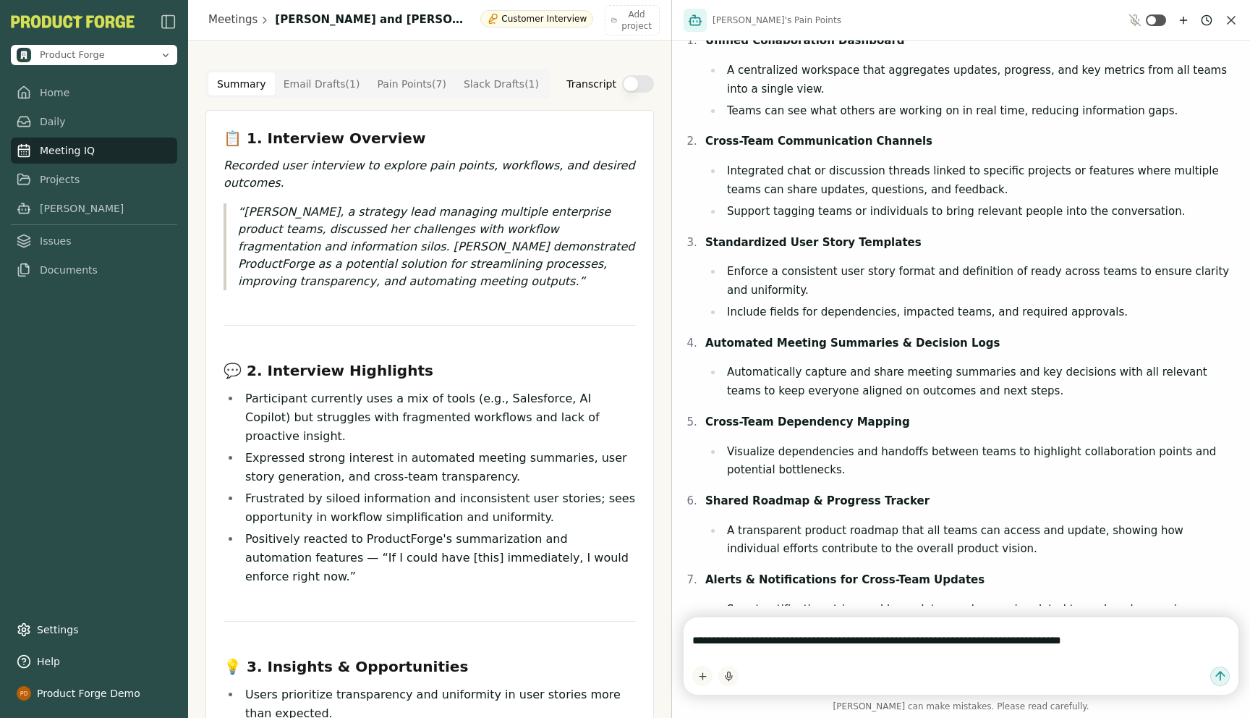
type textarea "**********"
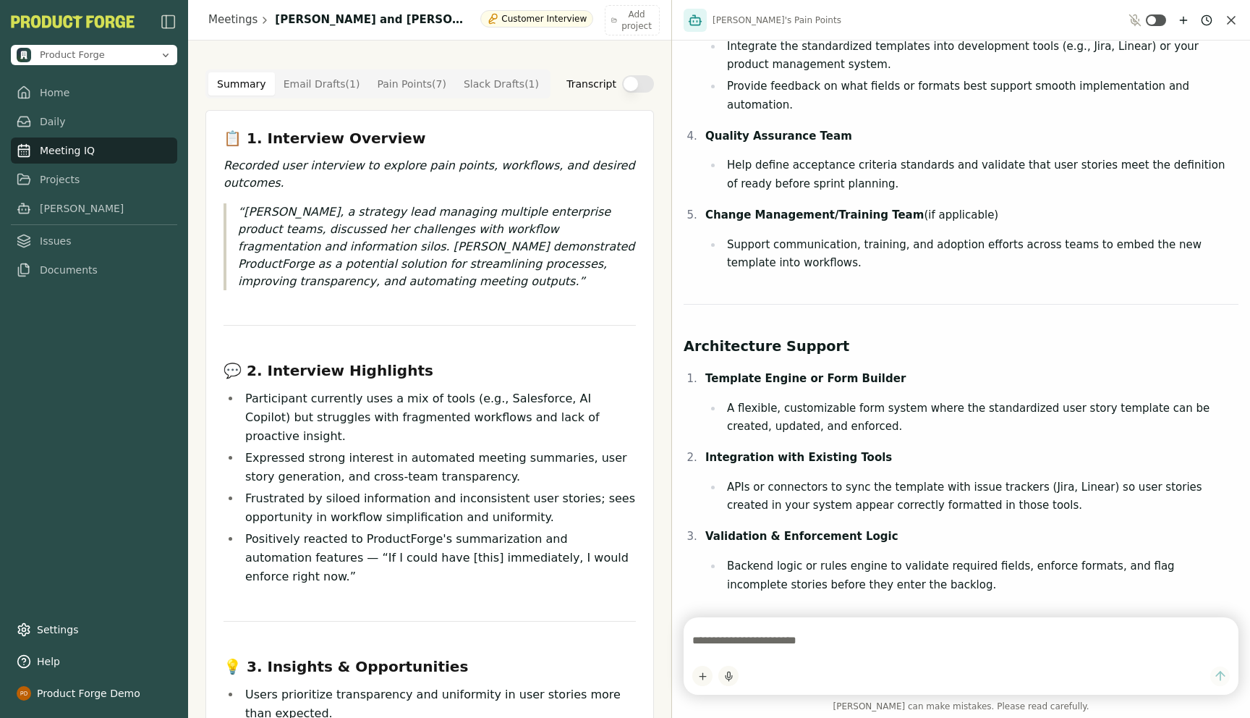
scroll to position [2173, 0]
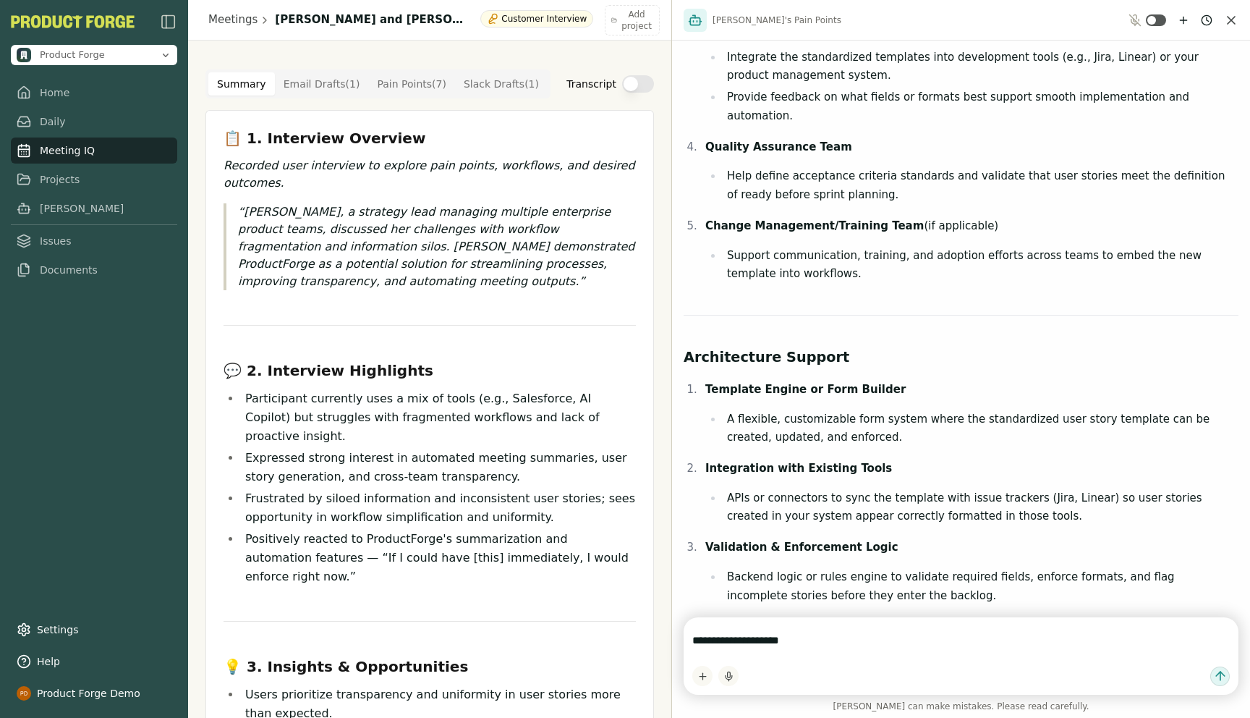
type textarea "**********"
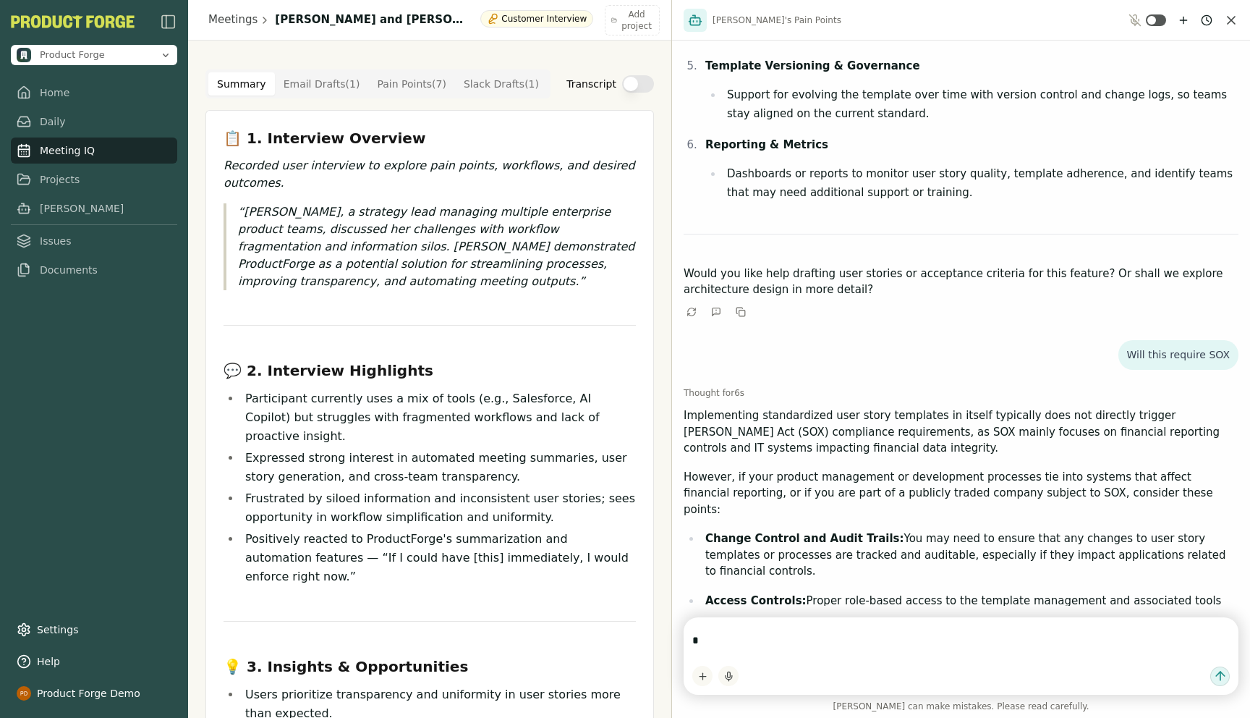
scroll to position [2812, 0]
click at [1184, 18] on icon "New chat" at bounding box center [1184, 20] width 0 height 7
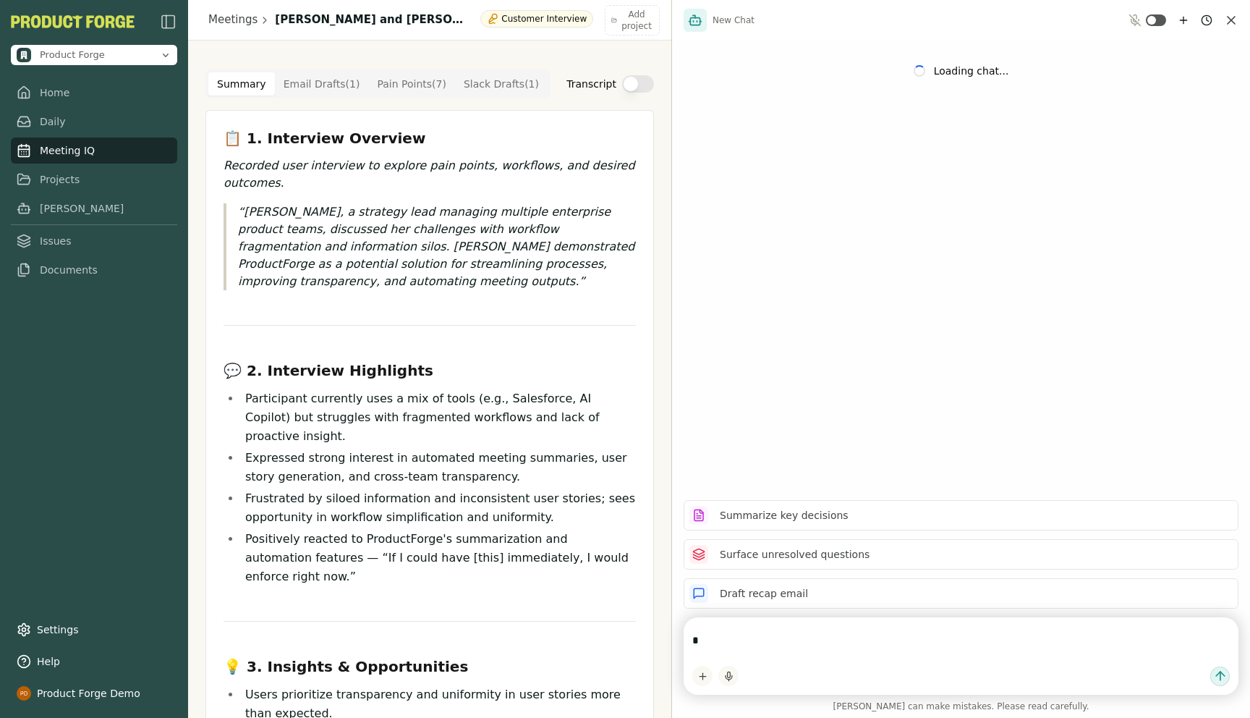
scroll to position [0, 0]
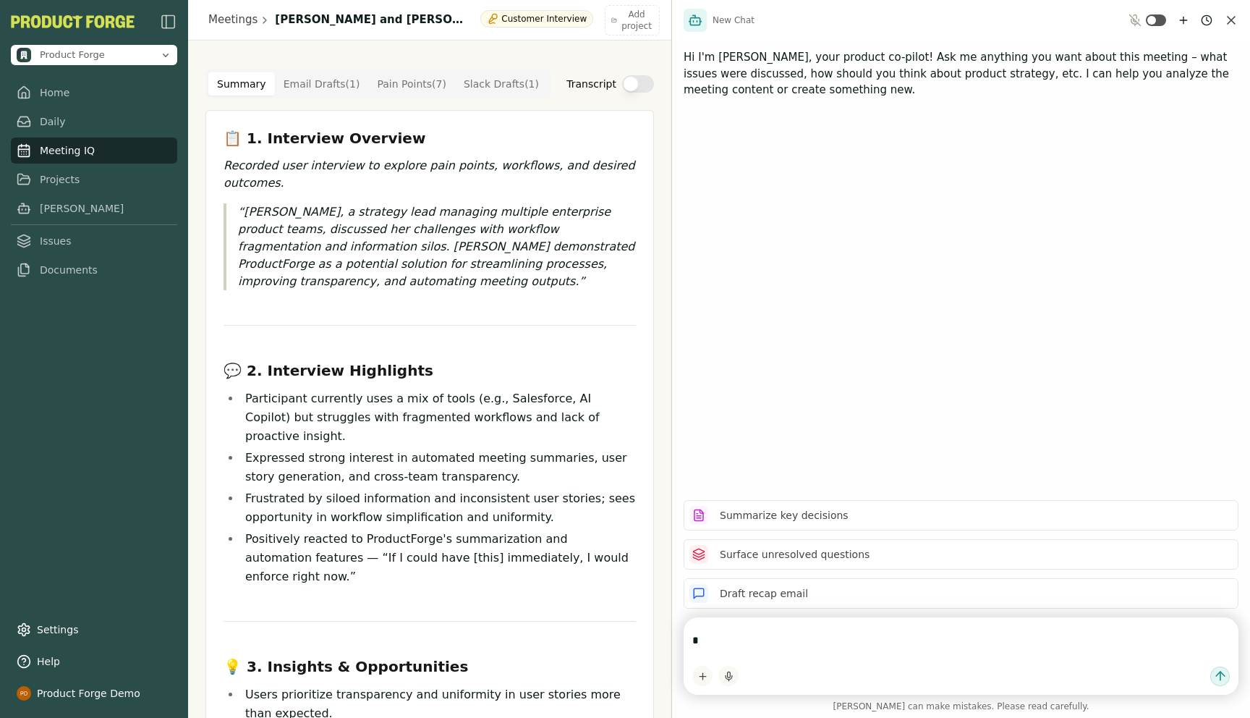
click at [747, 640] on textarea "*" at bounding box center [961, 640] width 538 height 29
type textarea "**********"
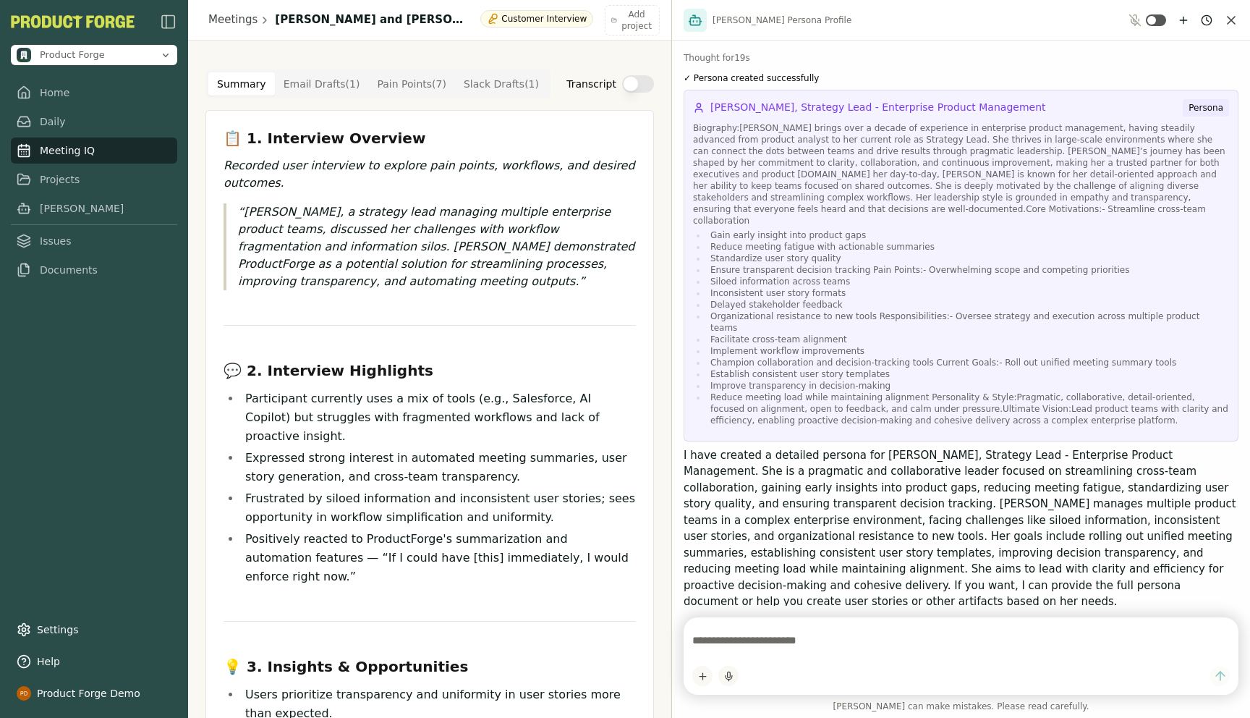
scroll to position [30, 0]
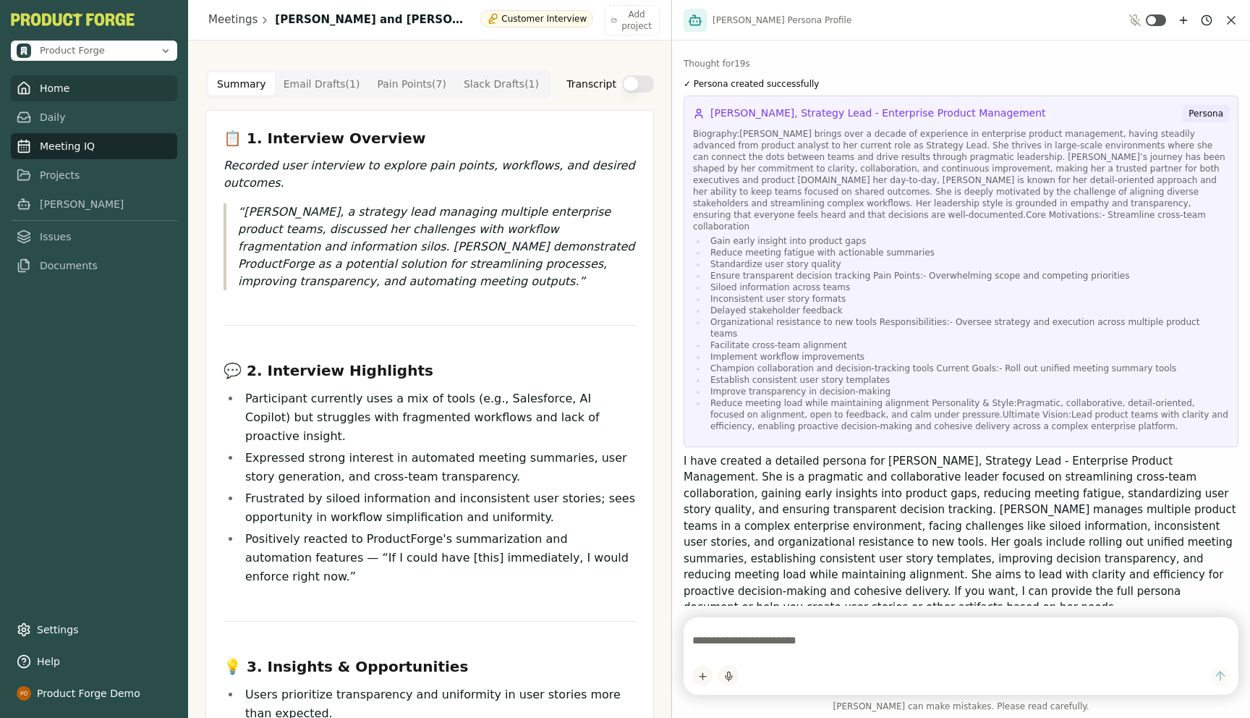
click at [37, 91] on link "Home" at bounding box center [94, 88] width 166 height 26
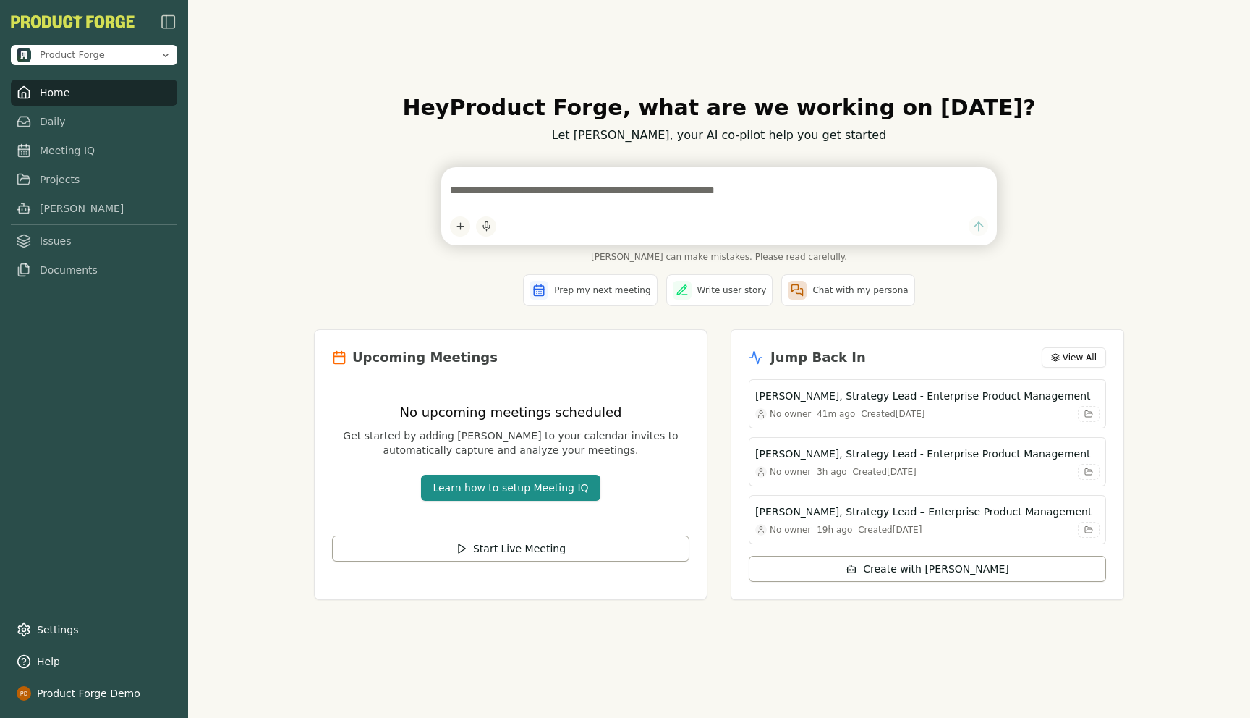
click at [406, 247] on div "[PERSON_NAME] can make mistakes. Please read carefully." at bounding box center [719, 214] width 810 height 95
click at [258, 224] on div "Hey Product Forge , what are we working on [DATE]? Let [PERSON_NAME], your AI c…" at bounding box center [719, 359] width 1062 height 718
click at [75, 158] on link "Meeting IQ" at bounding box center [94, 146] width 166 height 26
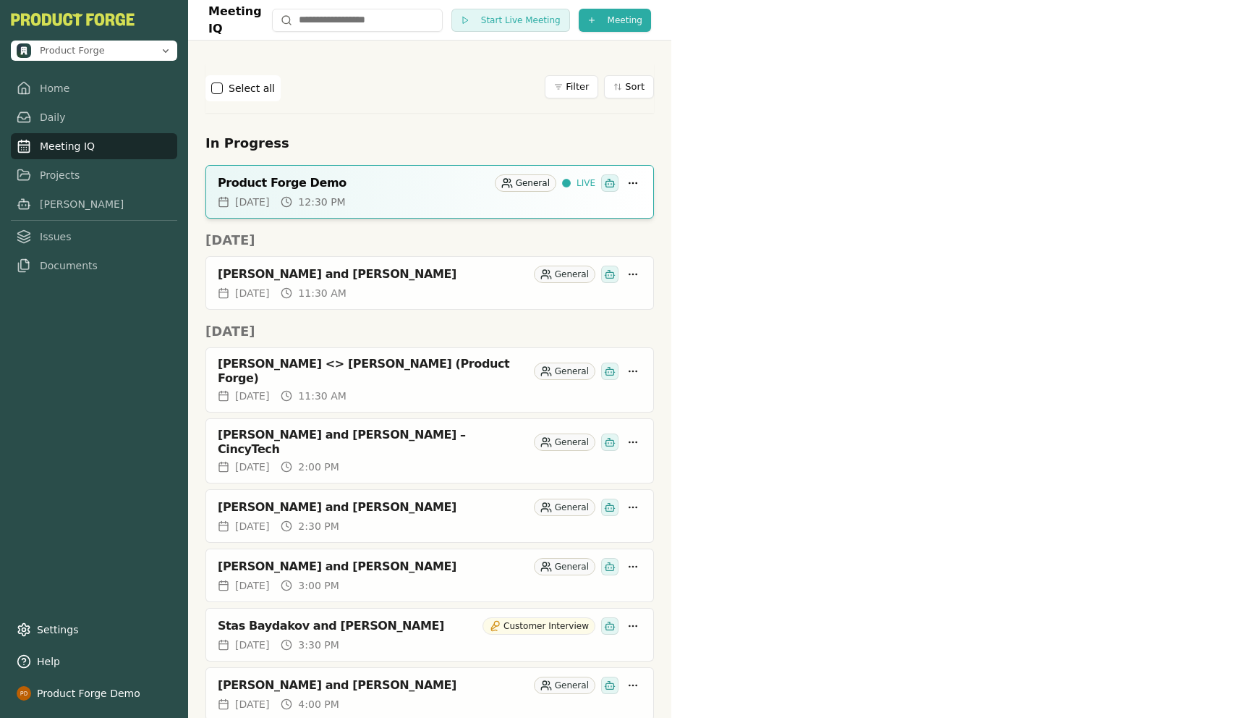
scroll to position [30, 0]
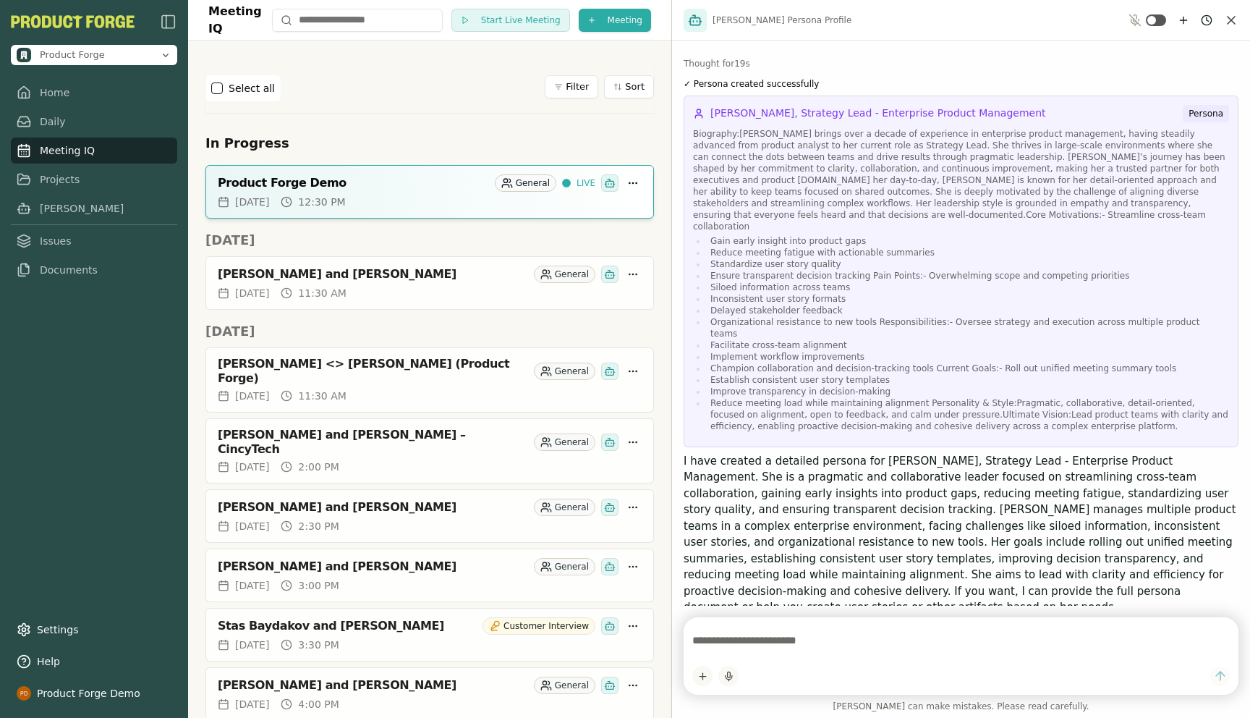
click at [1231, 22] on icon "Close chat" at bounding box center [1231, 20] width 14 height 14
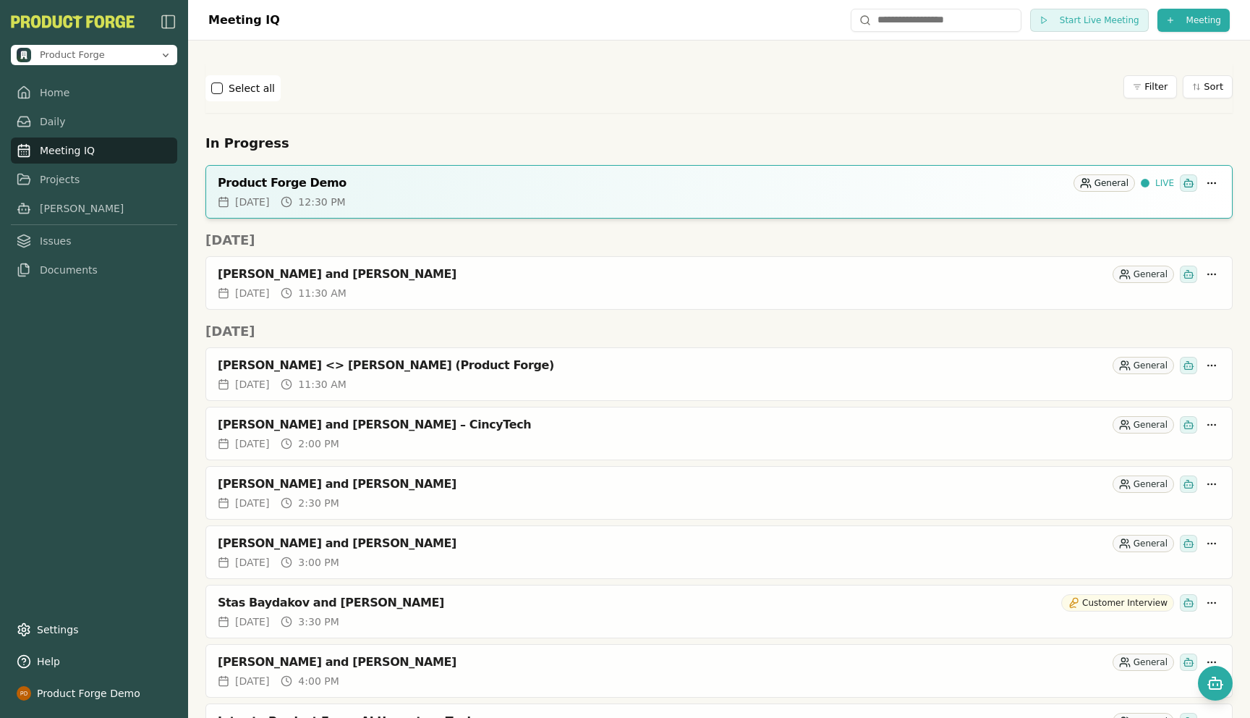
click at [371, 109] on div "Select all Filter Sort" at bounding box center [718, 88] width 1027 height 49
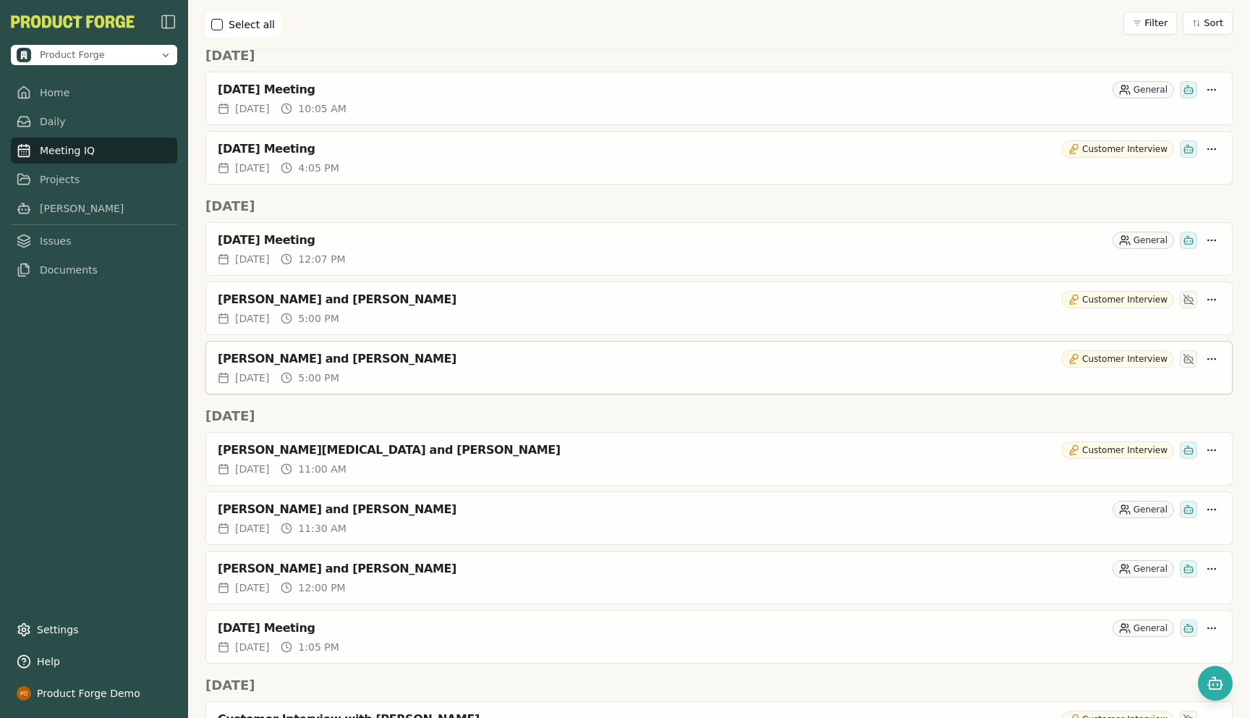
click at [325, 357] on div "[PERSON_NAME] and [PERSON_NAME]" at bounding box center [637, 359] width 838 height 14
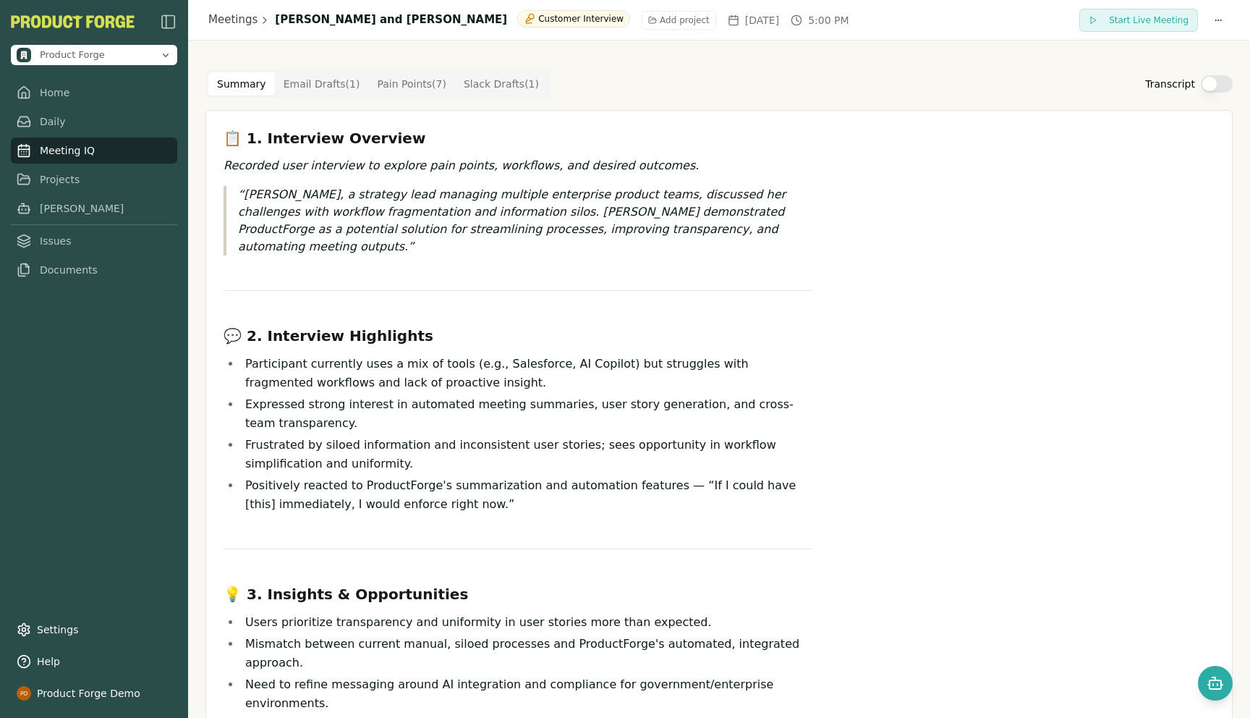
click at [383, 75] on Point "Pain Points ( 7 )" at bounding box center [411, 83] width 87 height 23
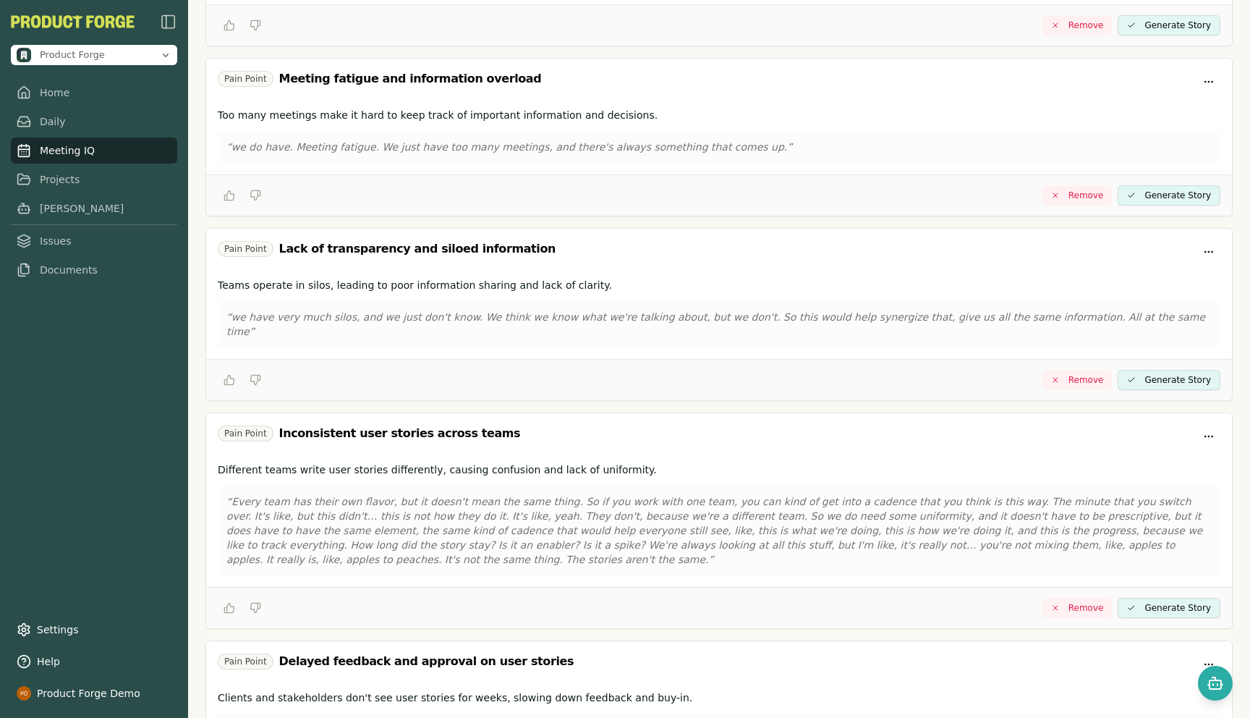
scroll to position [730, 0]
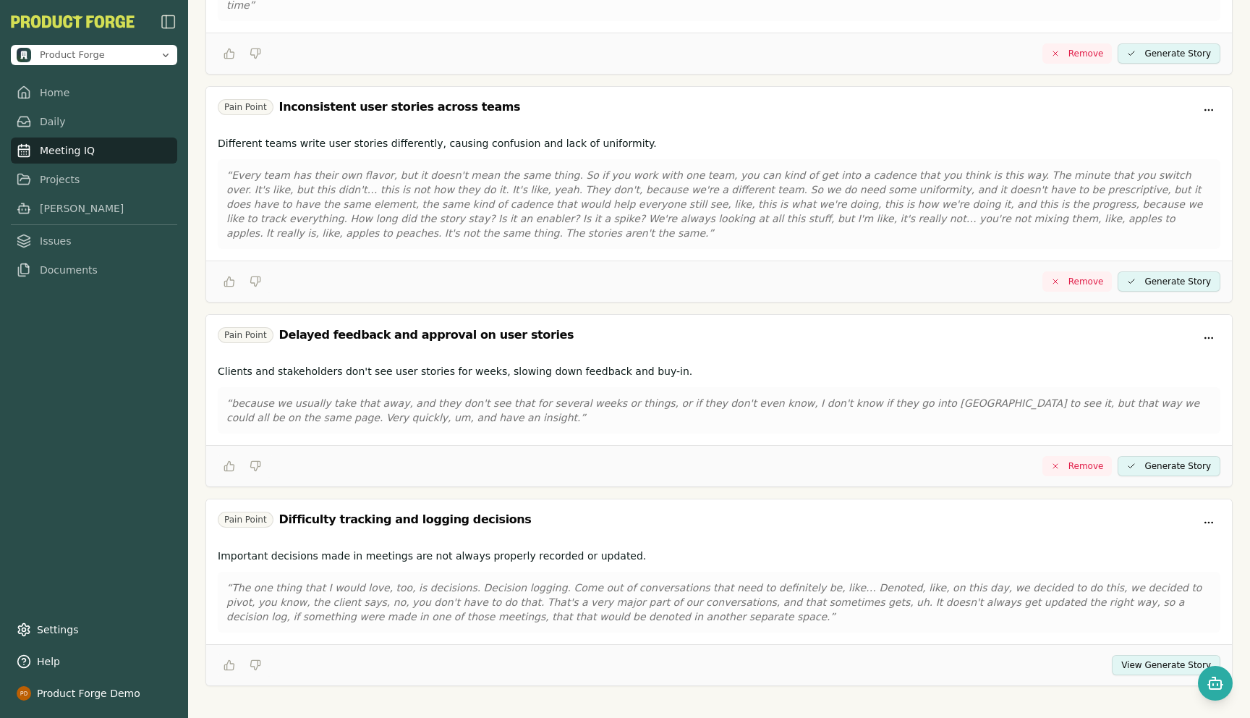
click at [1188, 655] on button "View Generate Story" at bounding box center [1166, 665] width 109 height 20
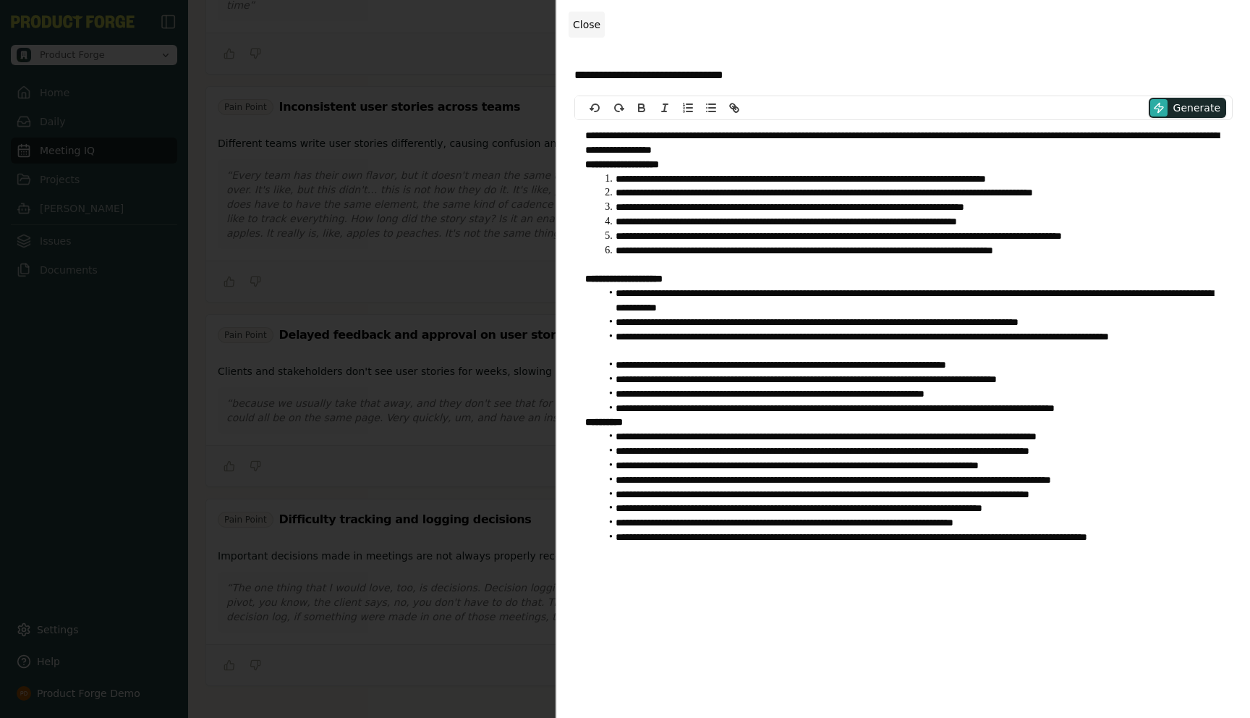
click at [575, 12] on button "Close" at bounding box center [587, 25] width 36 height 26
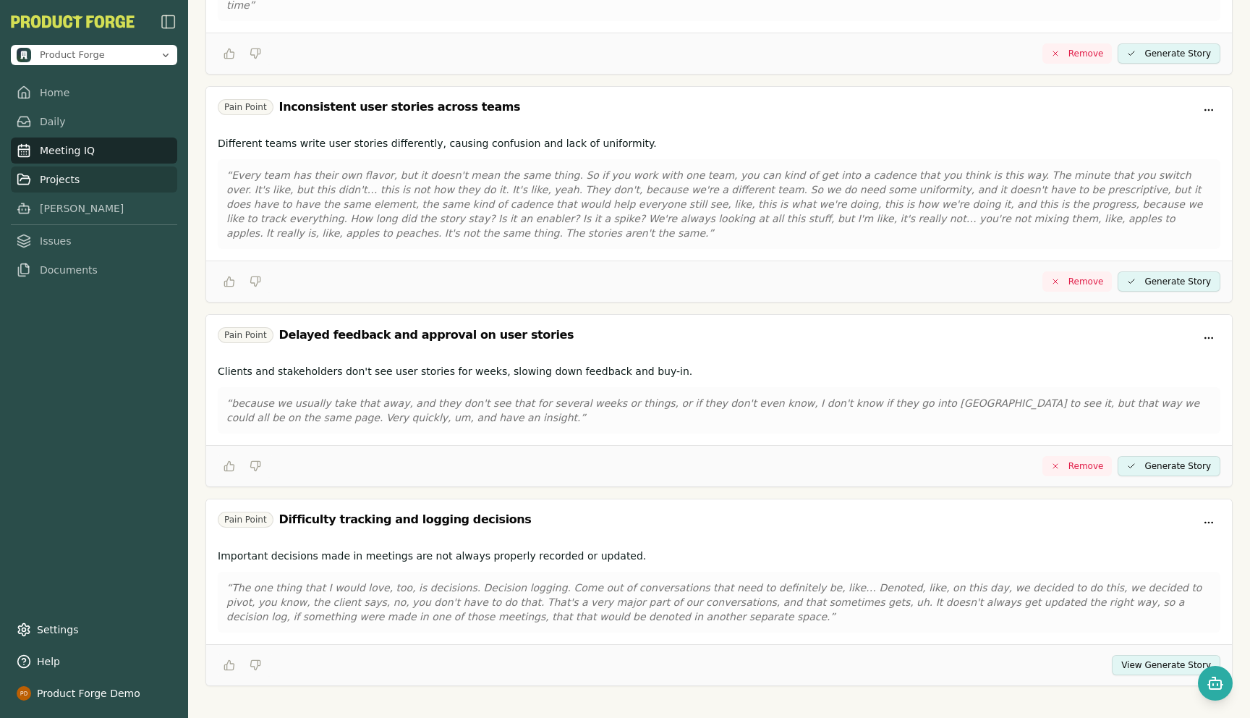
click at [56, 179] on link "Projects" at bounding box center [94, 179] width 166 height 26
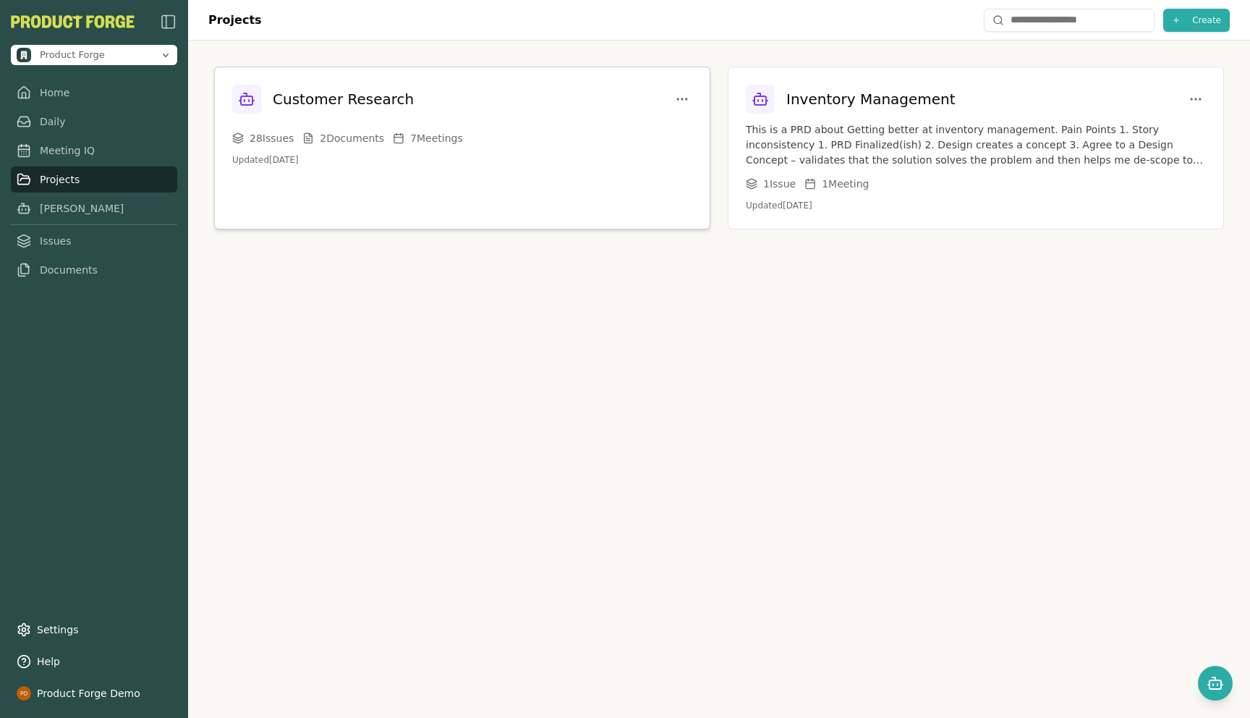
click at [393, 106] on h3 "Customer Research" at bounding box center [343, 99] width 141 height 20
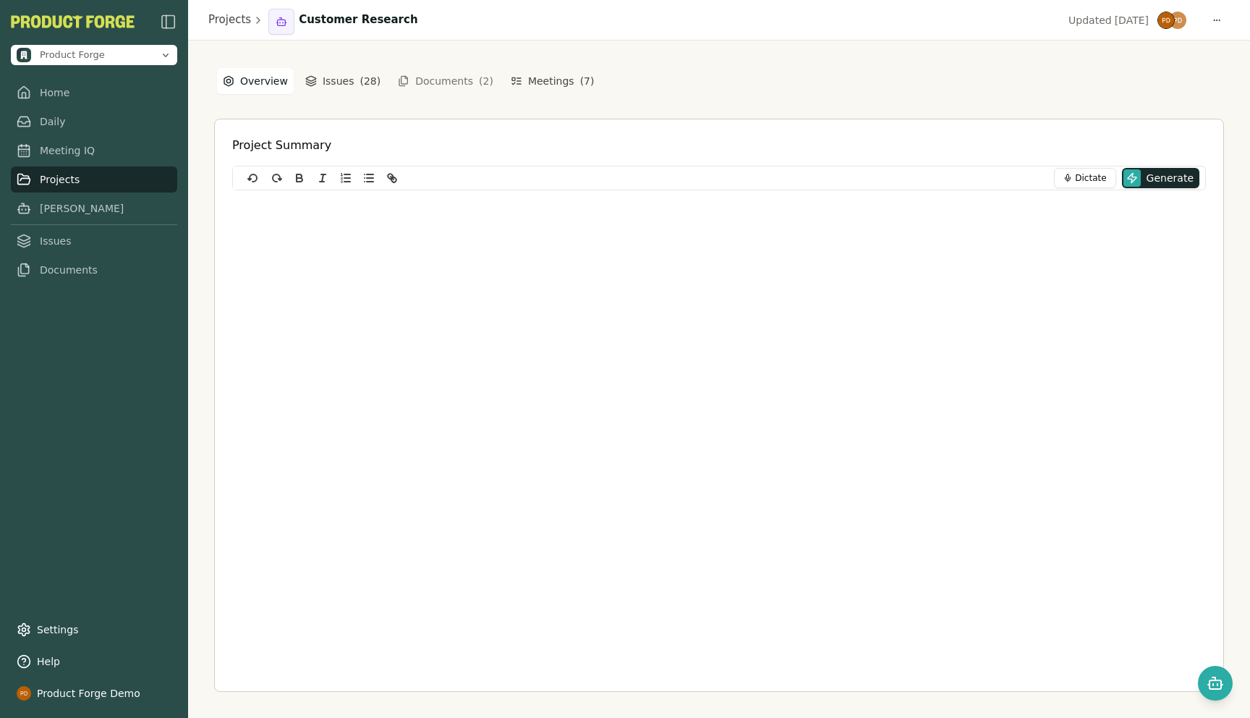
click at [294, 252] on div at bounding box center [719, 280] width 974 height 181
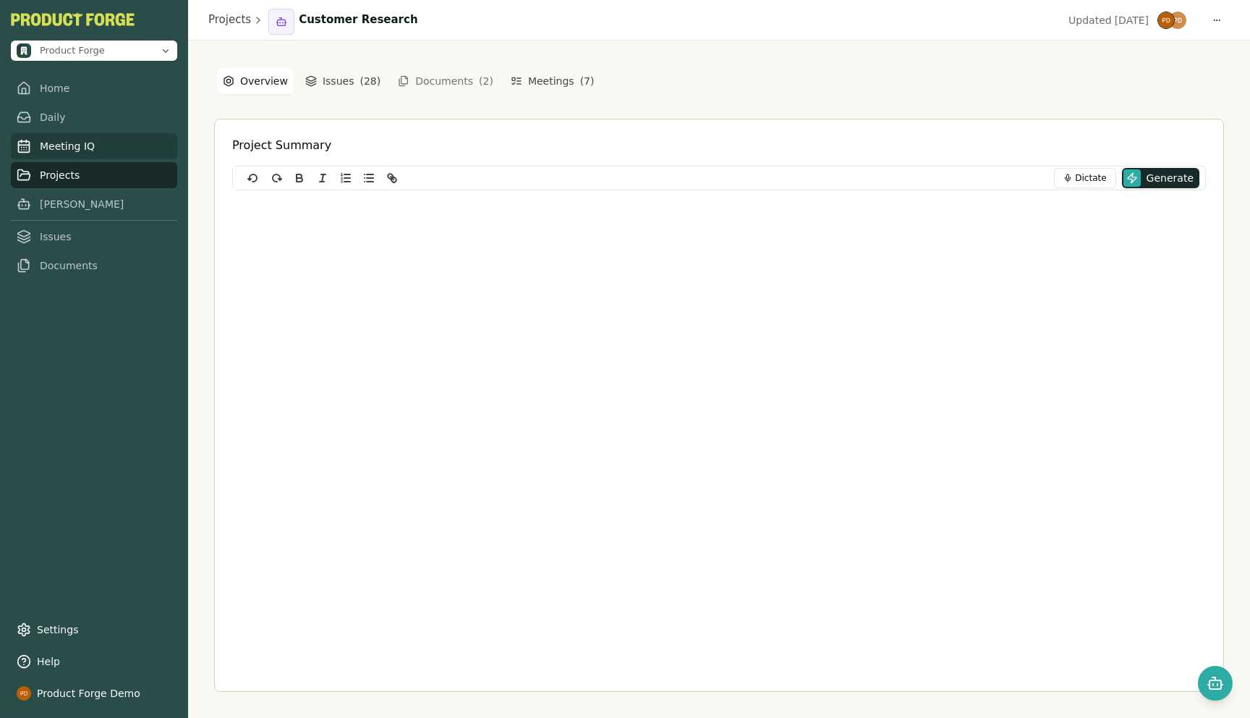
click at [54, 154] on link "Meeting IQ" at bounding box center [94, 146] width 166 height 26
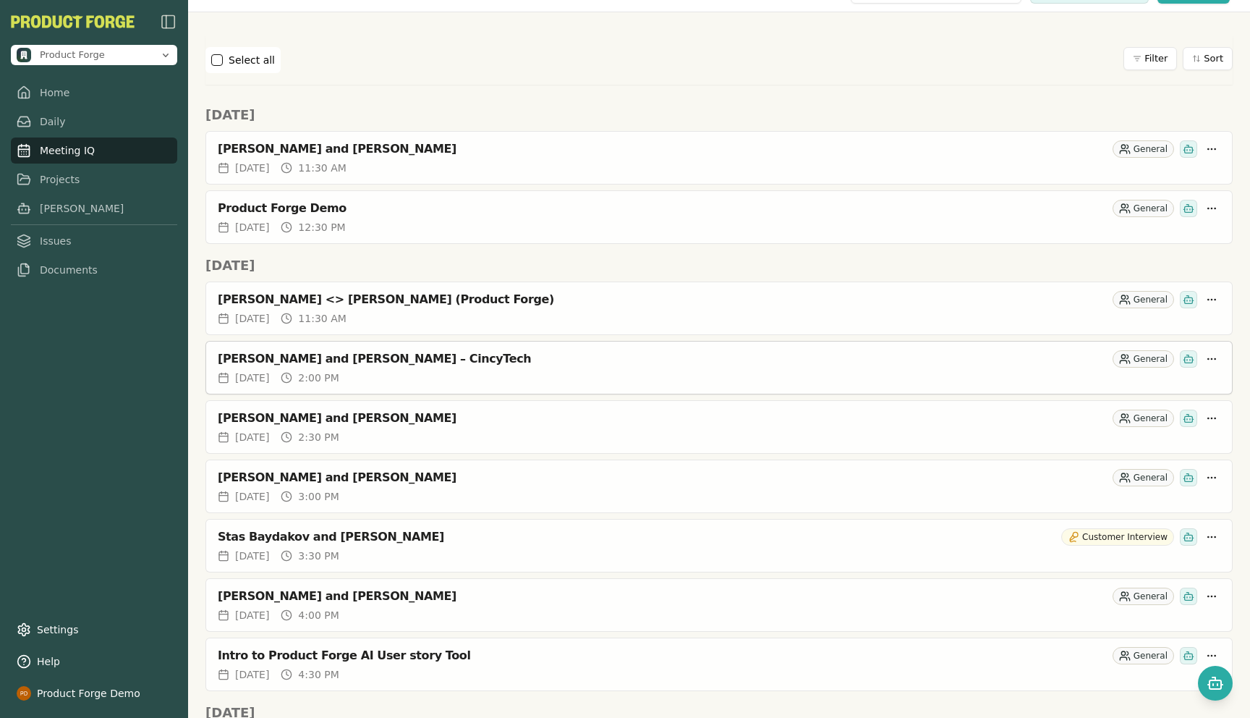
scroll to position [41, 0]
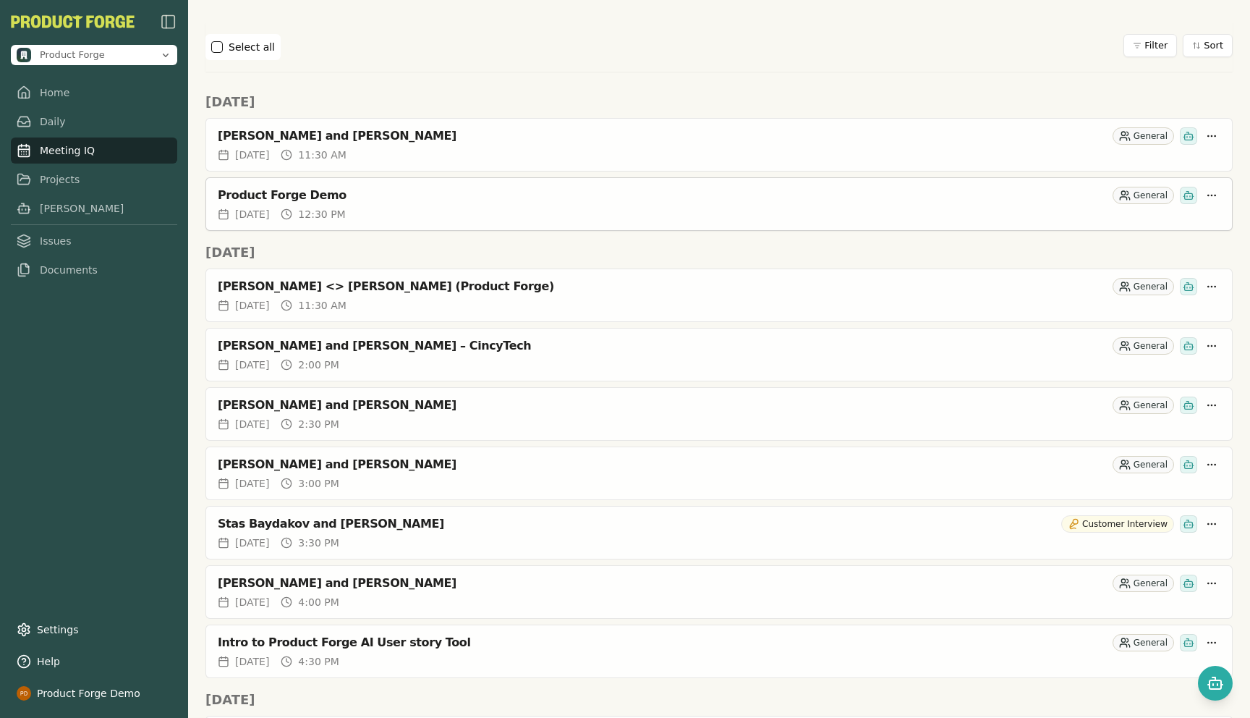
click at [373, 201] on div "Product Forge Demo" at bounding box center [662, 195] width 889 height 14
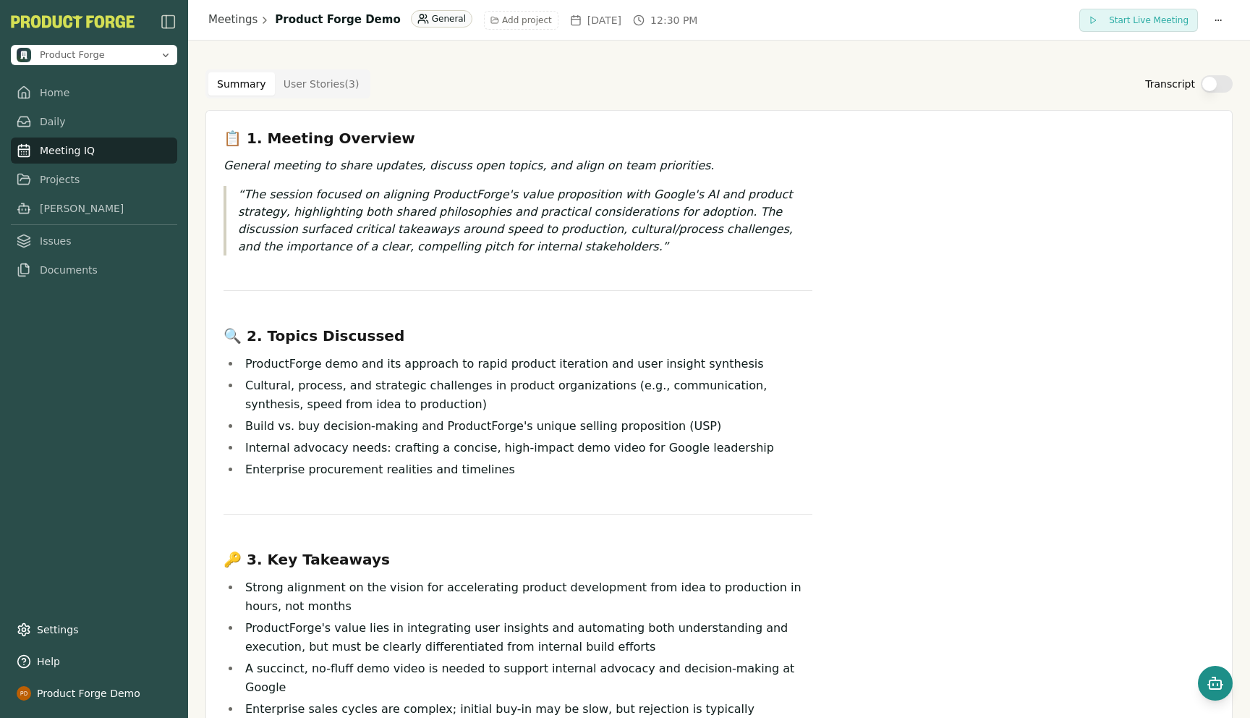
click at [1208, 689] on icon "Open chat" at bounding box center [1215, 682] width 17 height 17
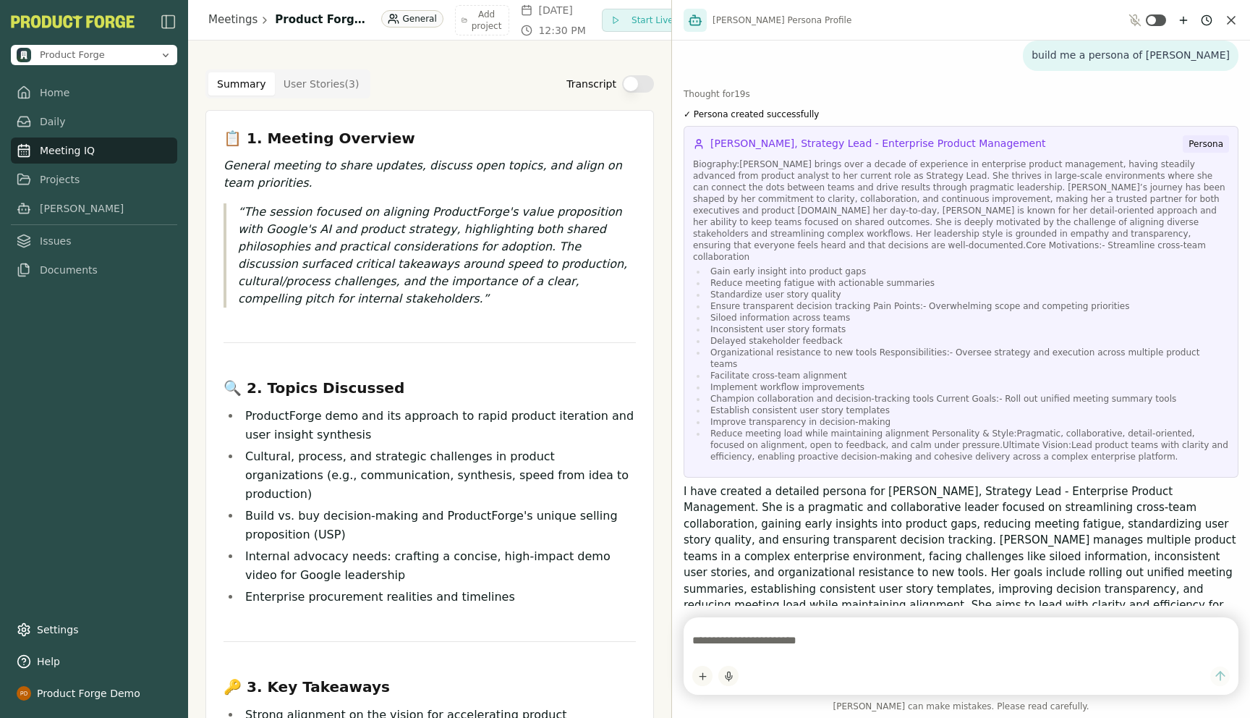
scroll to position [30, 0]
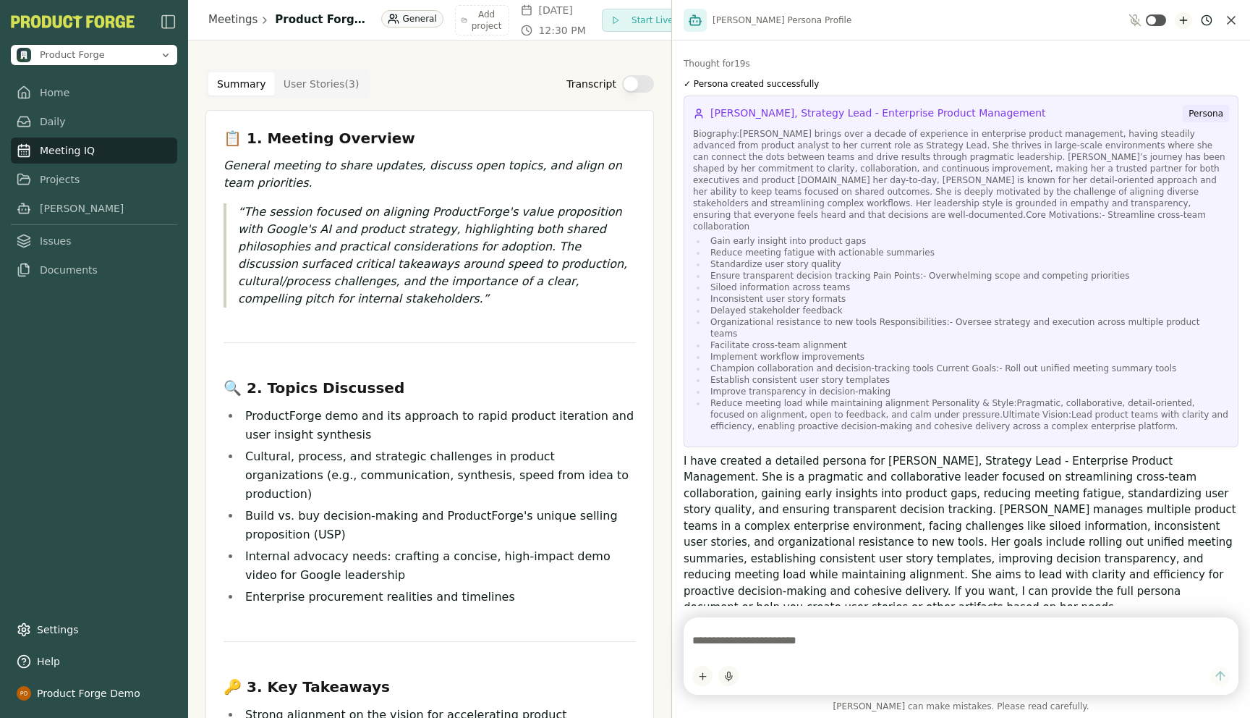
click at [1187, 20] on icon "New chat" at bounding box center [1184, 20] width 12 height 12
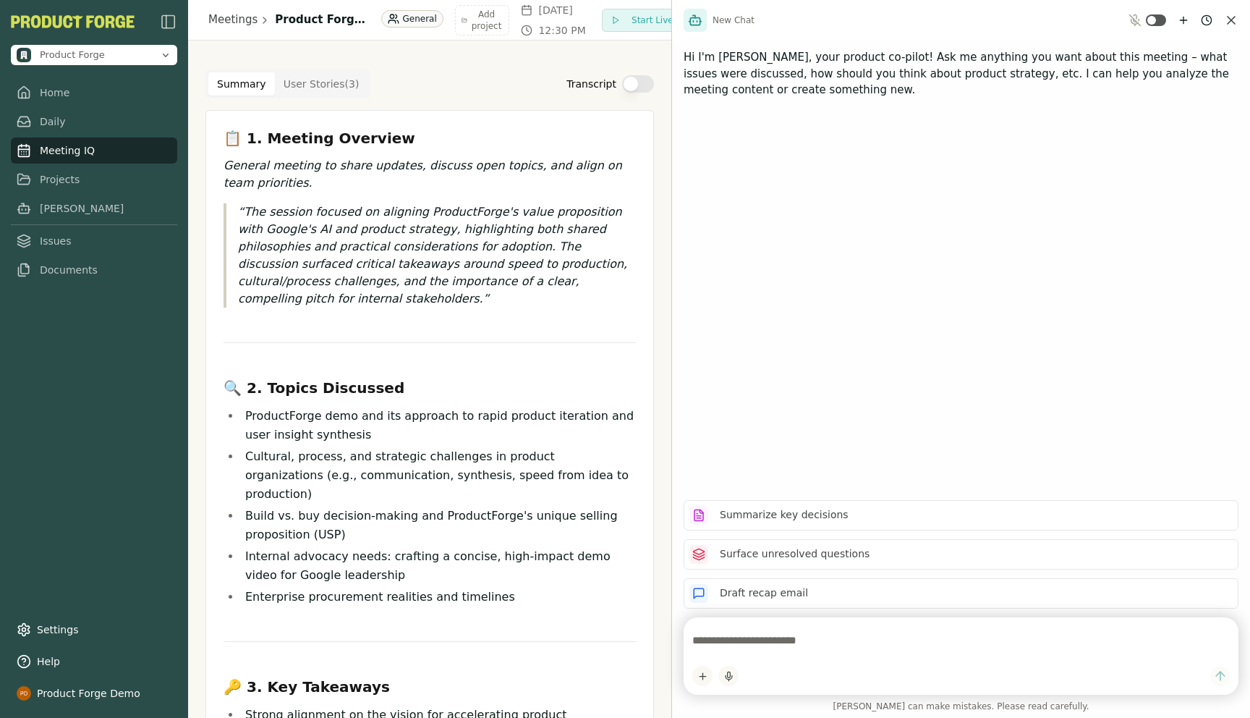
click at [771, 649] on textarea at bounding box center [961, 640] width 538 height 29
type textarea "*"
type textarea "**********"
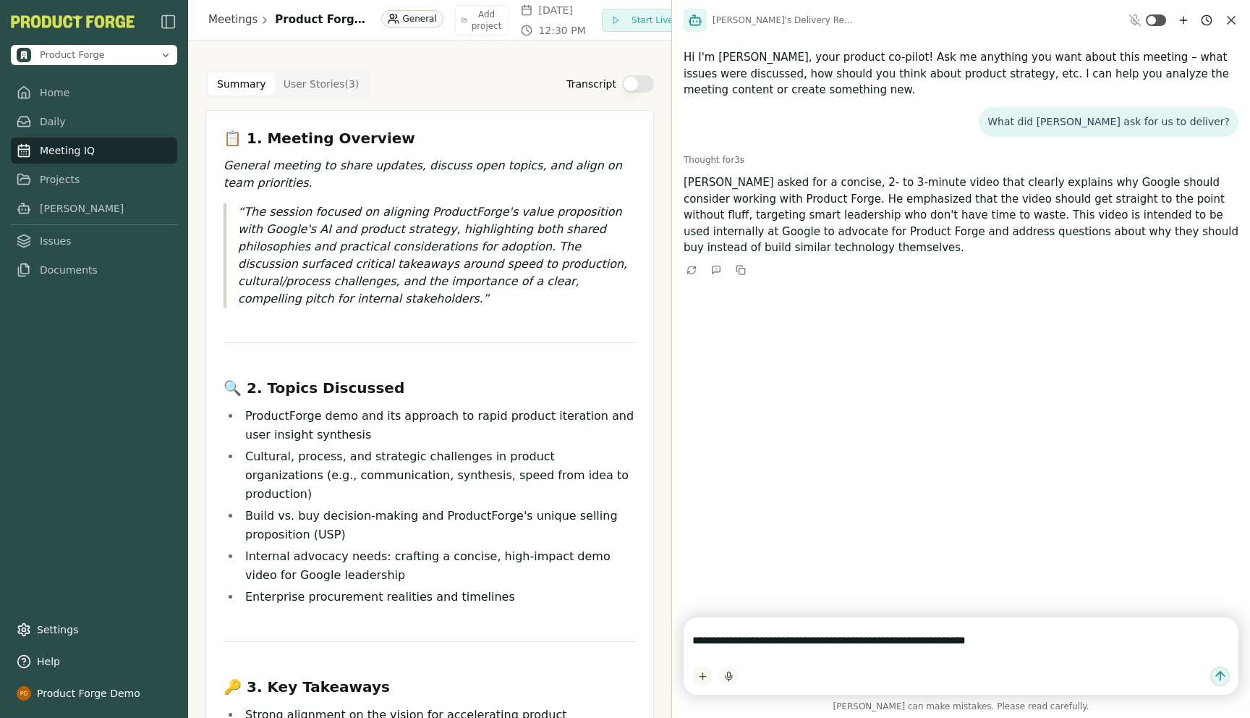
type textarea "**********"
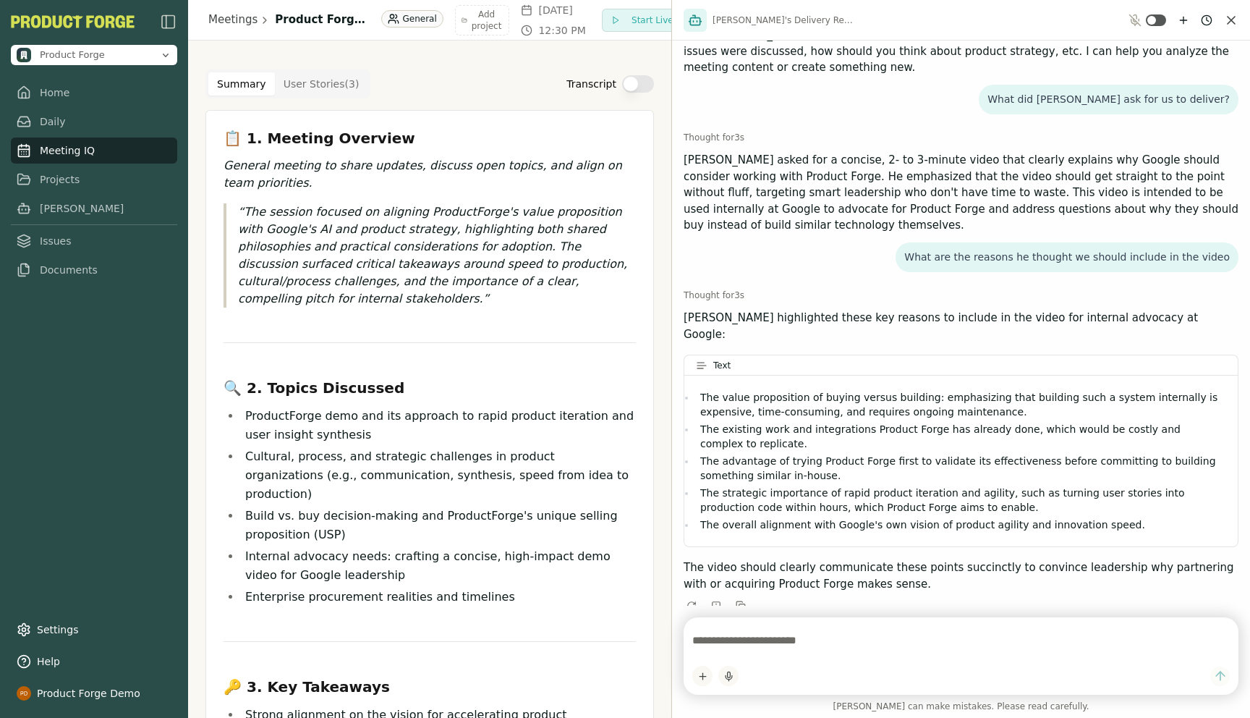
scroll to position [22, 0]
click at [143, 44] on span "Product Forge" at bounding box center [85, 50] width 137 height 14
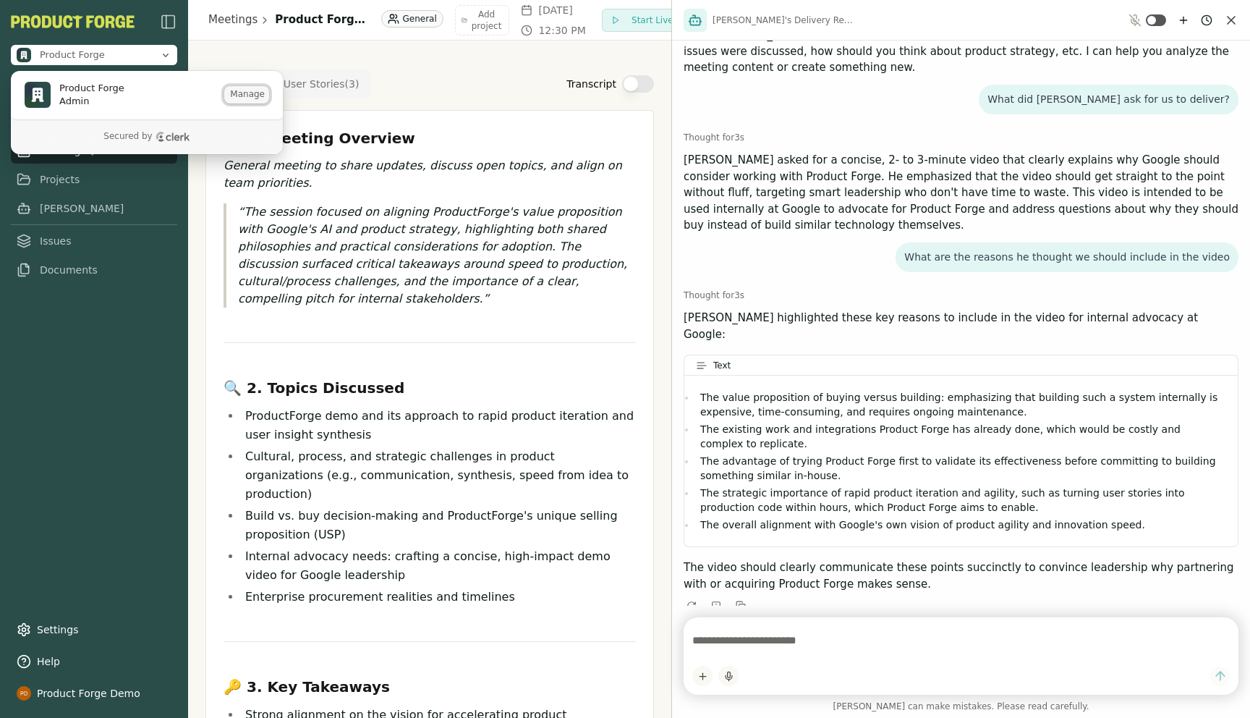
click at [238, 93] on button "Manage" at bounding box center [246, 94] width 45 height 17
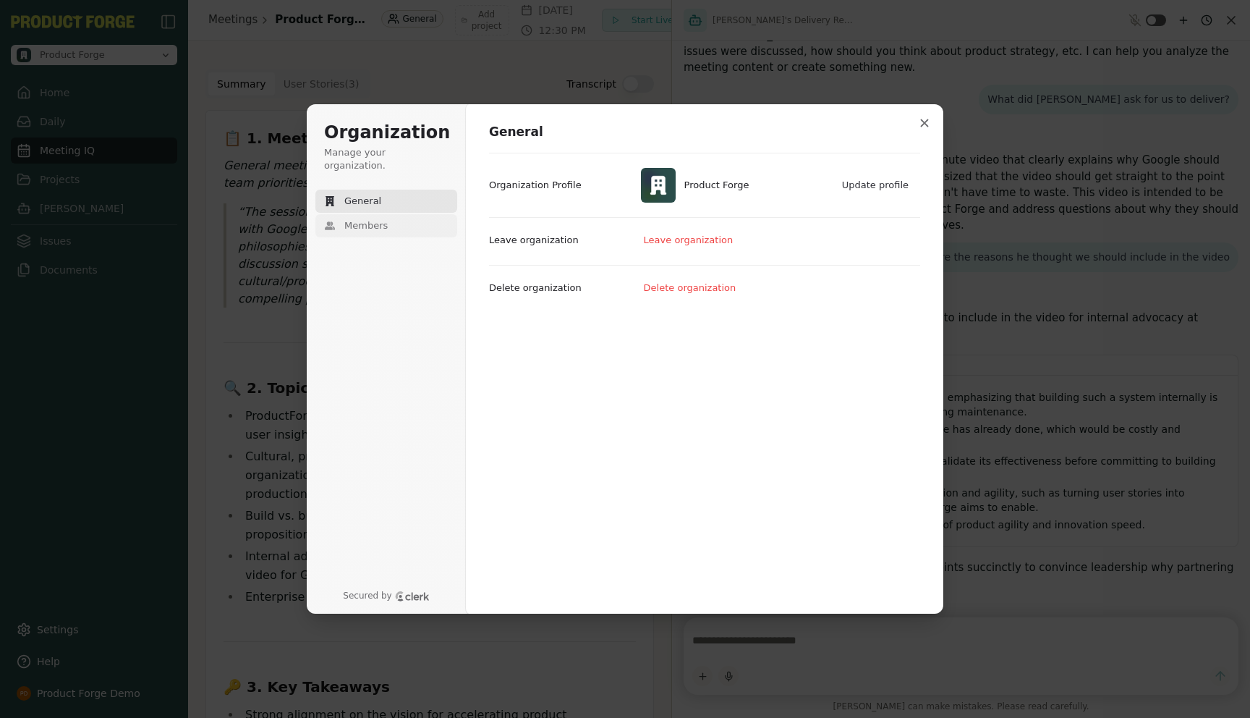
click at [367, 219] on span "Members" at bounding box center [365, 225] width 43 height 13
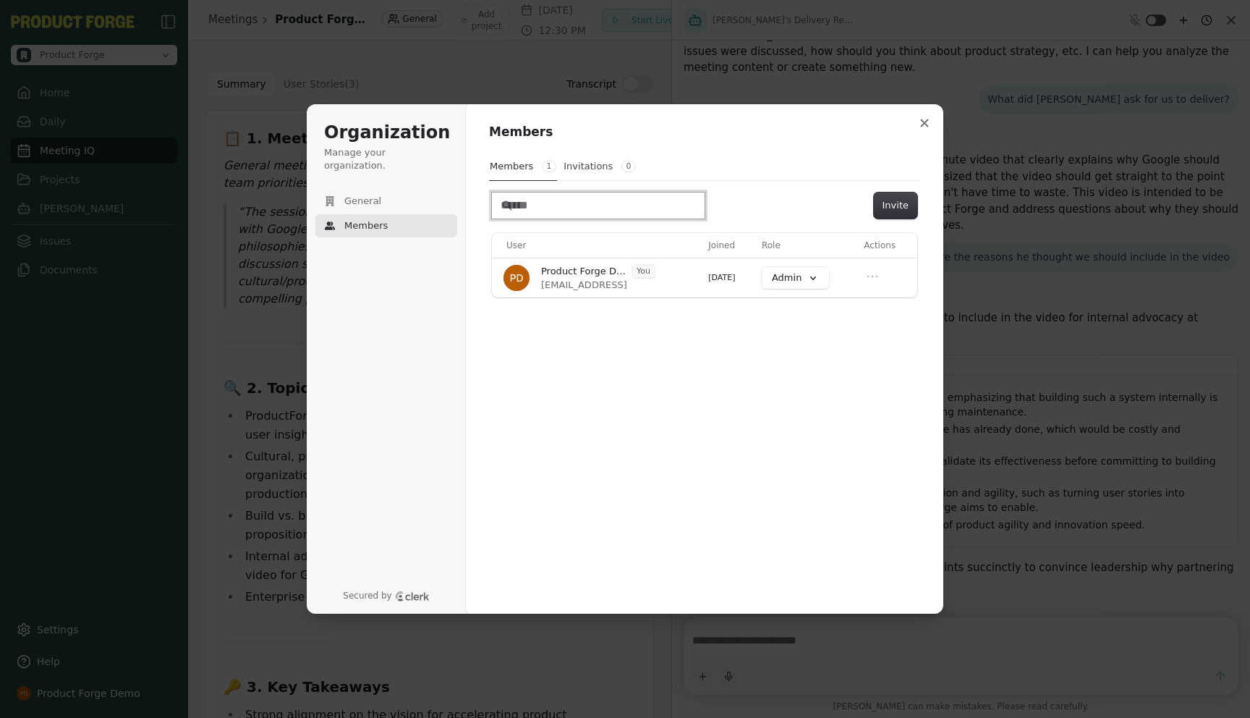
click at [538, 204] on input "Search" at bounding box center [598, 205] width 213 height 26
type input "**********"
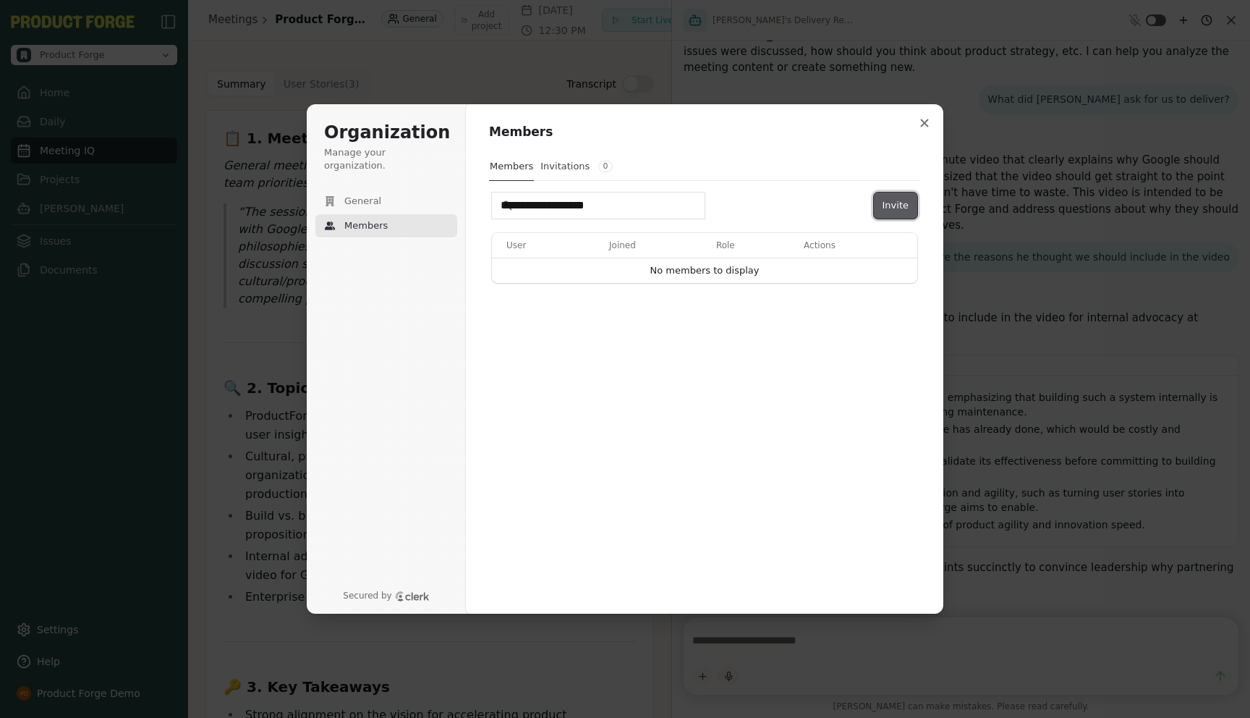
click at [900, 205] on button "Invite" at bounding box center [895, 205] width 43 height 26
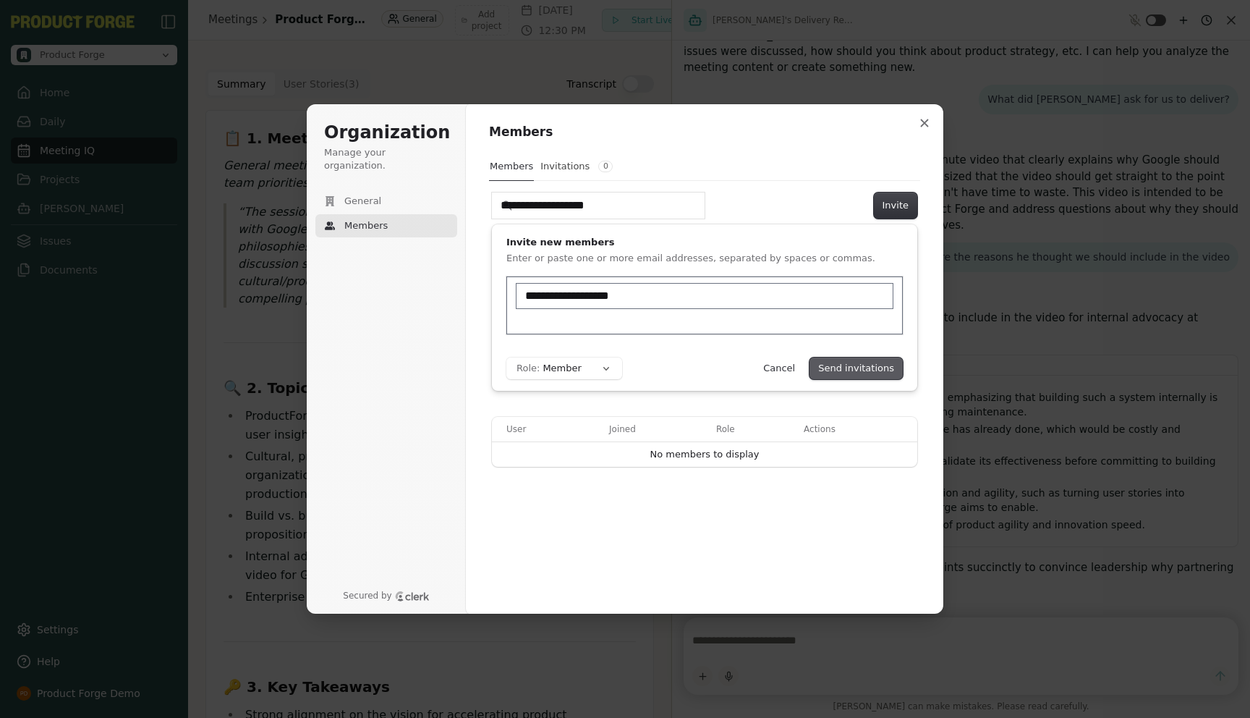
type input "**********"
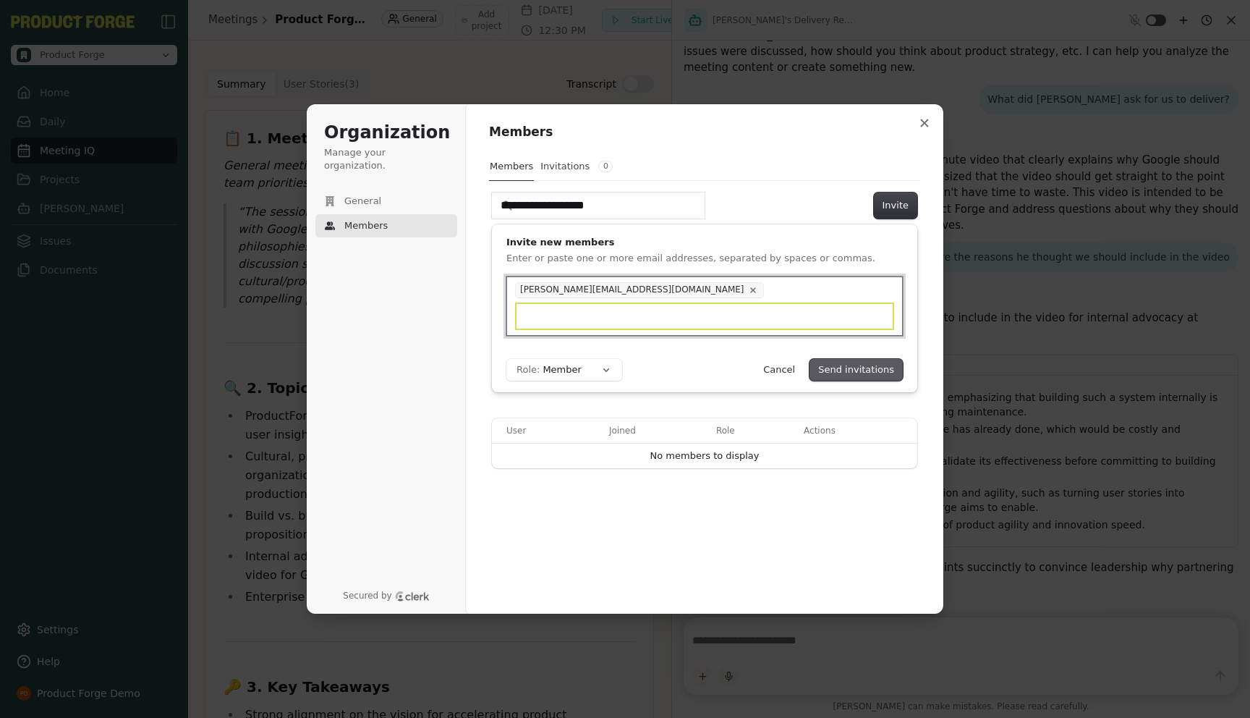
click at [881, 365] on button "Send invitations" at bounding box center [856, 370] width 93 height 22
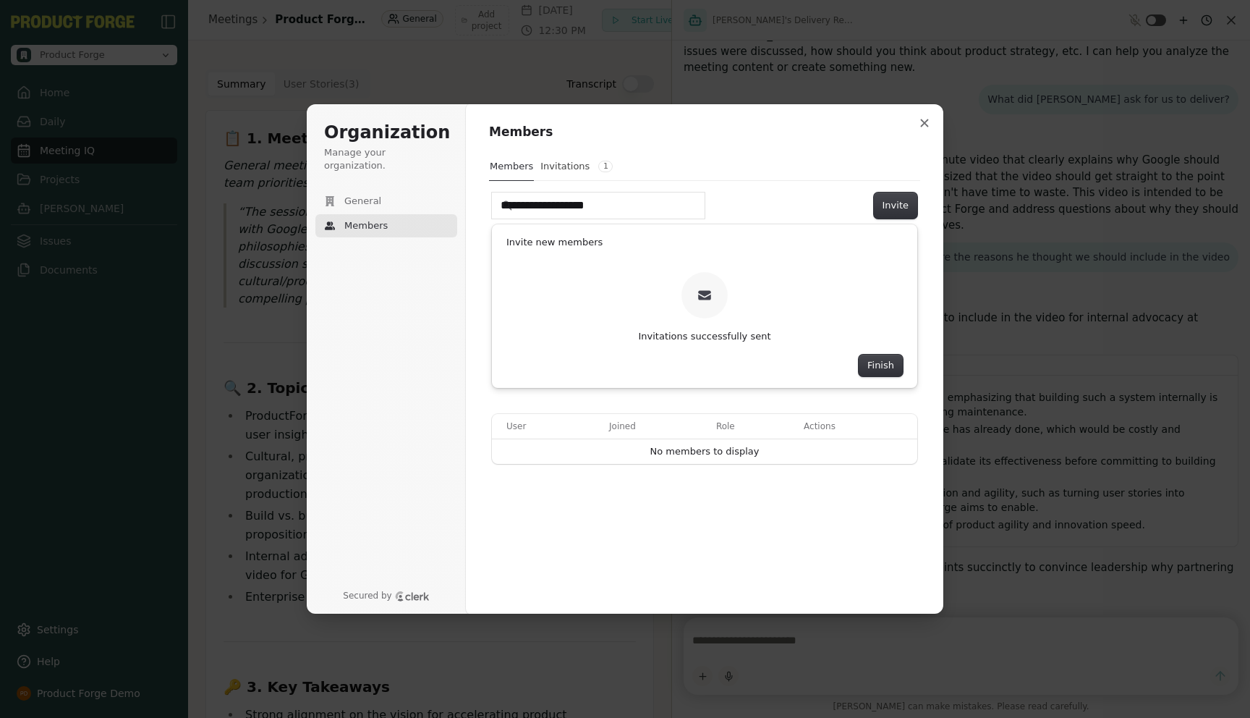
click at [881, 365] on button "Finish" at bounding box center [881, 365] width 44 height 22
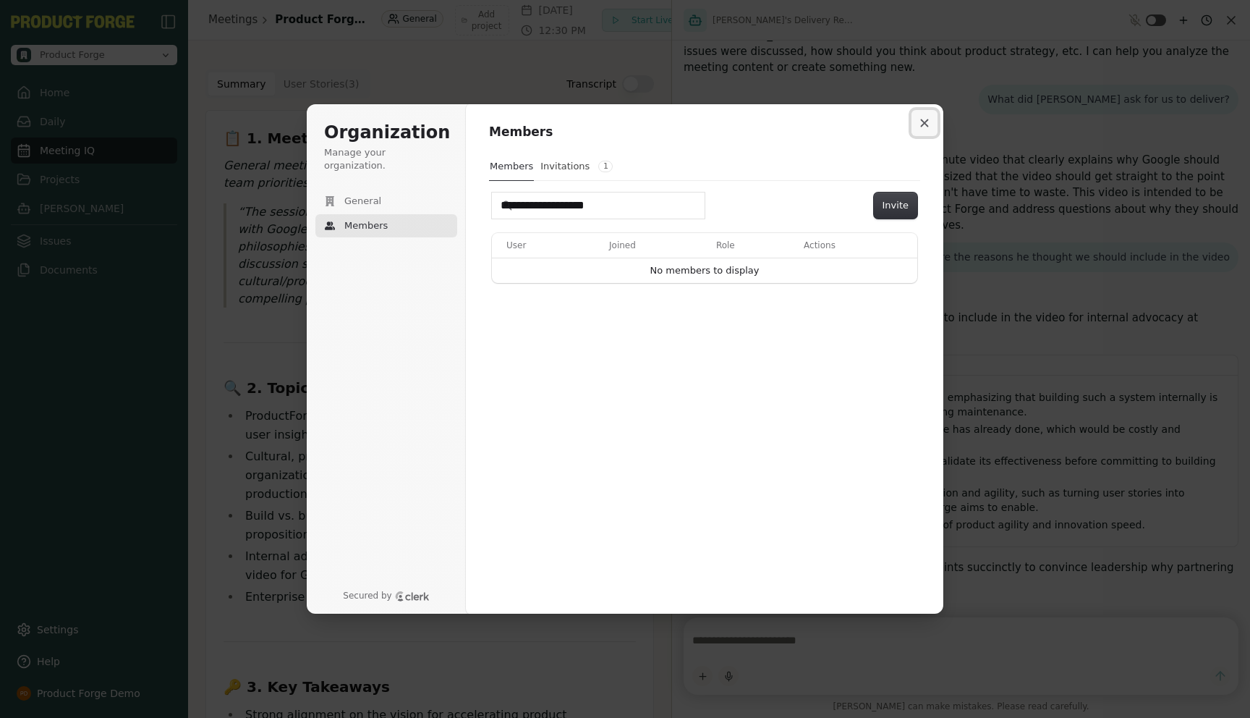
click at [922, 125] on icon "Close modal" at bounding box center [925, 123] width 8 height 8
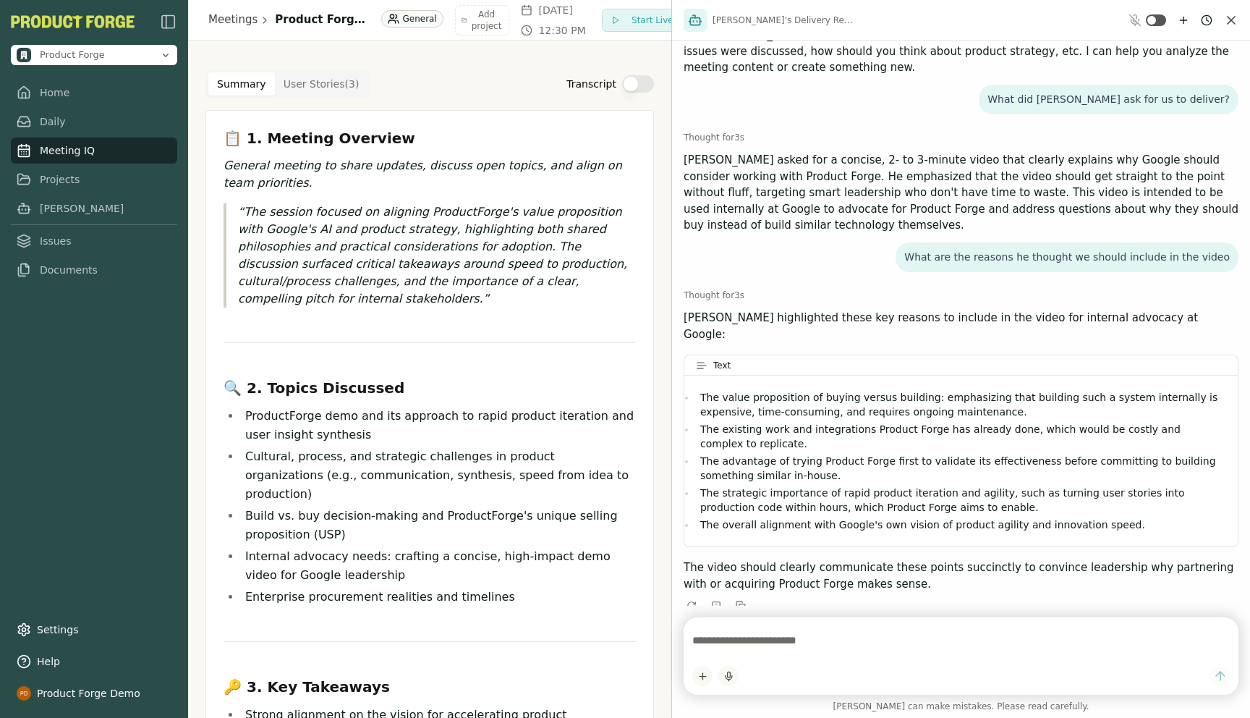
scroll to position [0, 0]
